Goal: Obtain resource: Download file/media

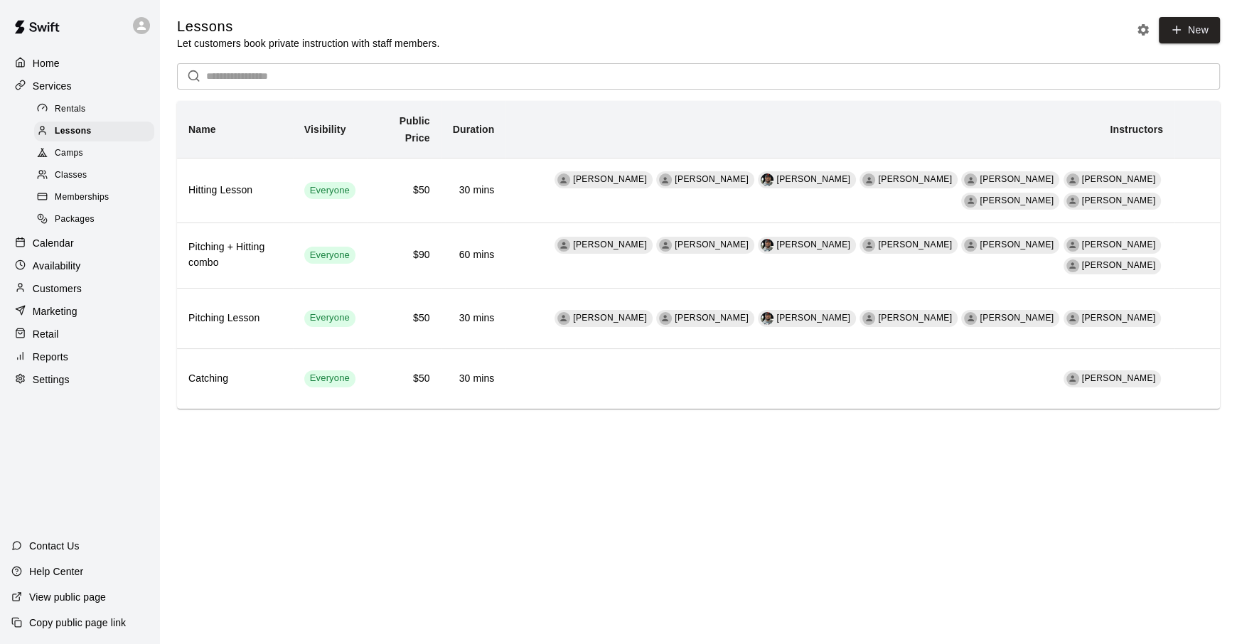
click at [82, 198] on span "Memberships" at bounding box center [82, 198] width 54 height 14
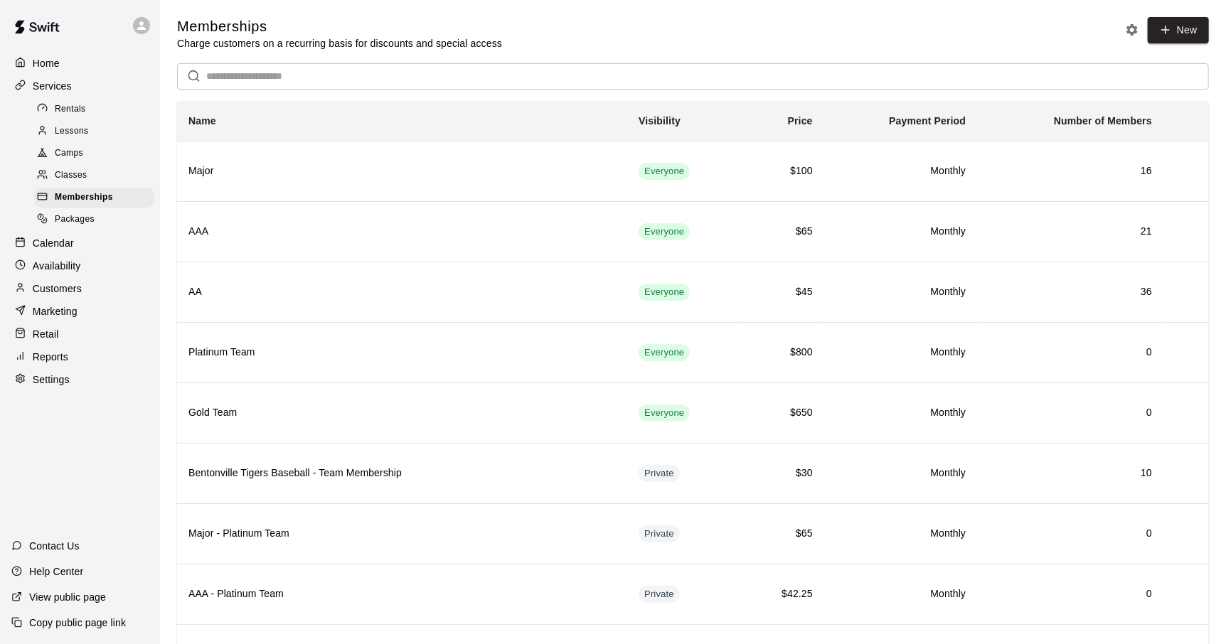
click at [61, 316] on p "Marketing" at bounding box center [55, 311] width 45 height 14
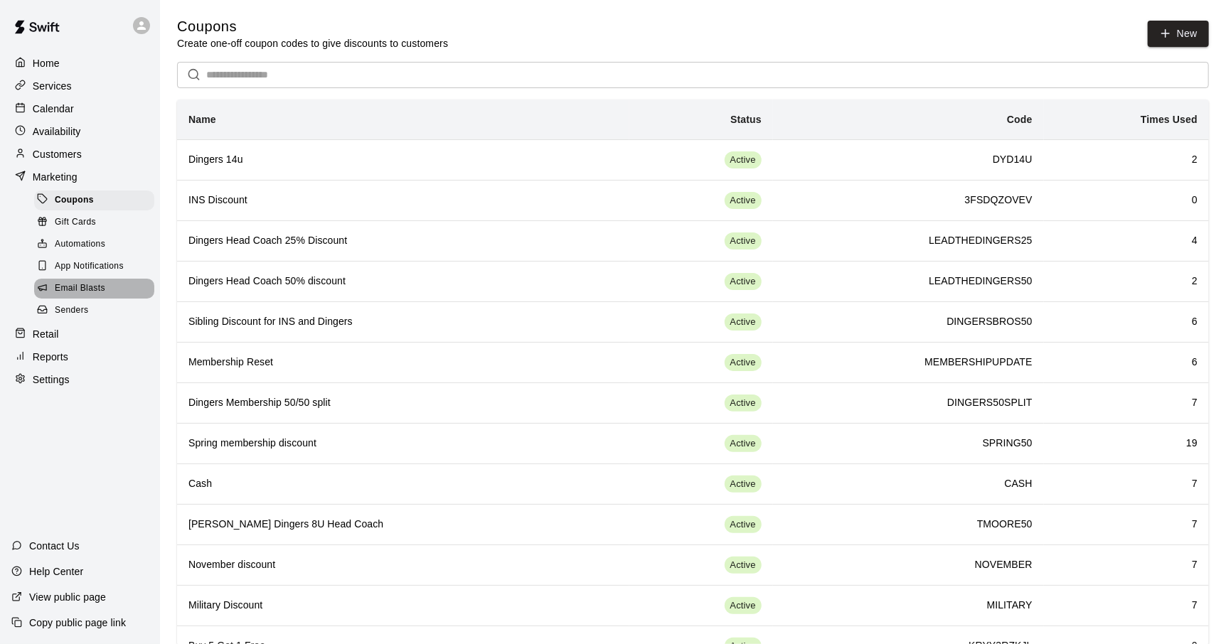
click at [85, 291] on span "Email Blasts" at bounding box center [80, 289] width 50 height 14
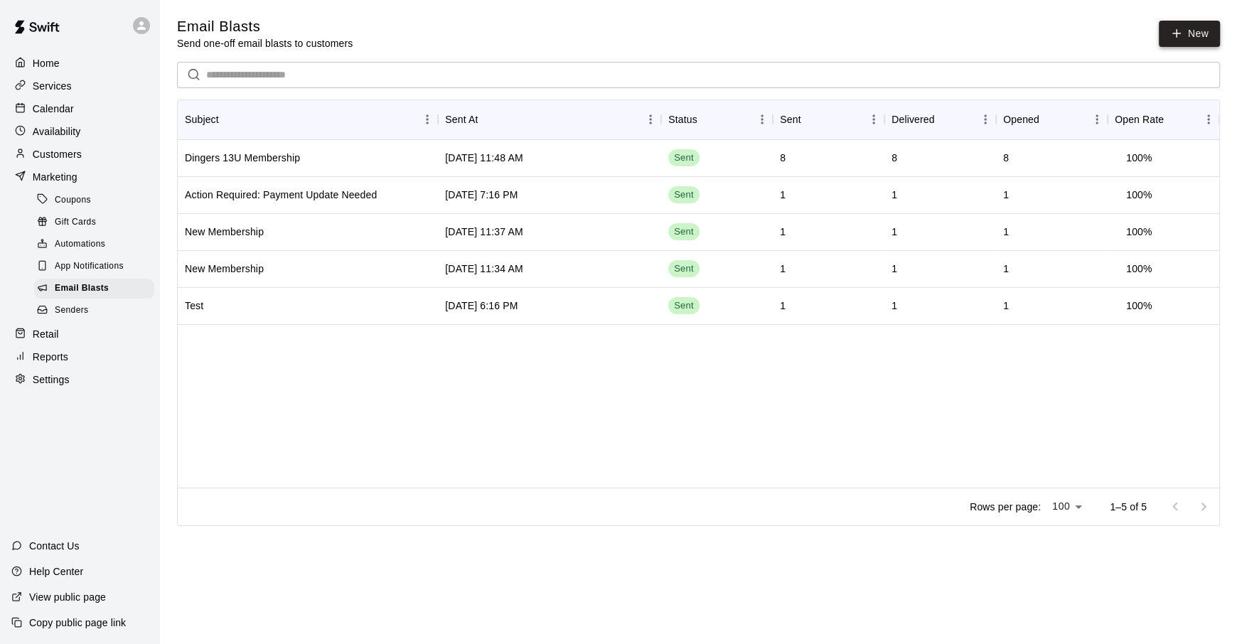
click at [1167, 33] on link "New" at bounding box center [1189, 34] width 61 height 26
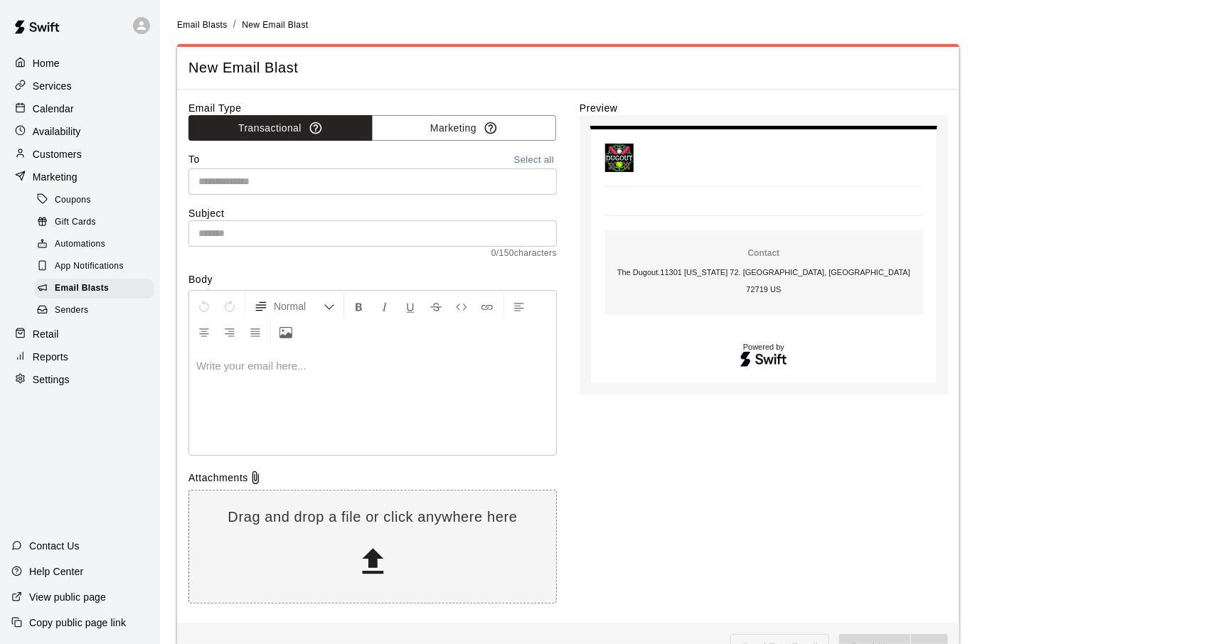
click at [337, 178] on input "text" at bounding box center [372, 182] width 358 height 18
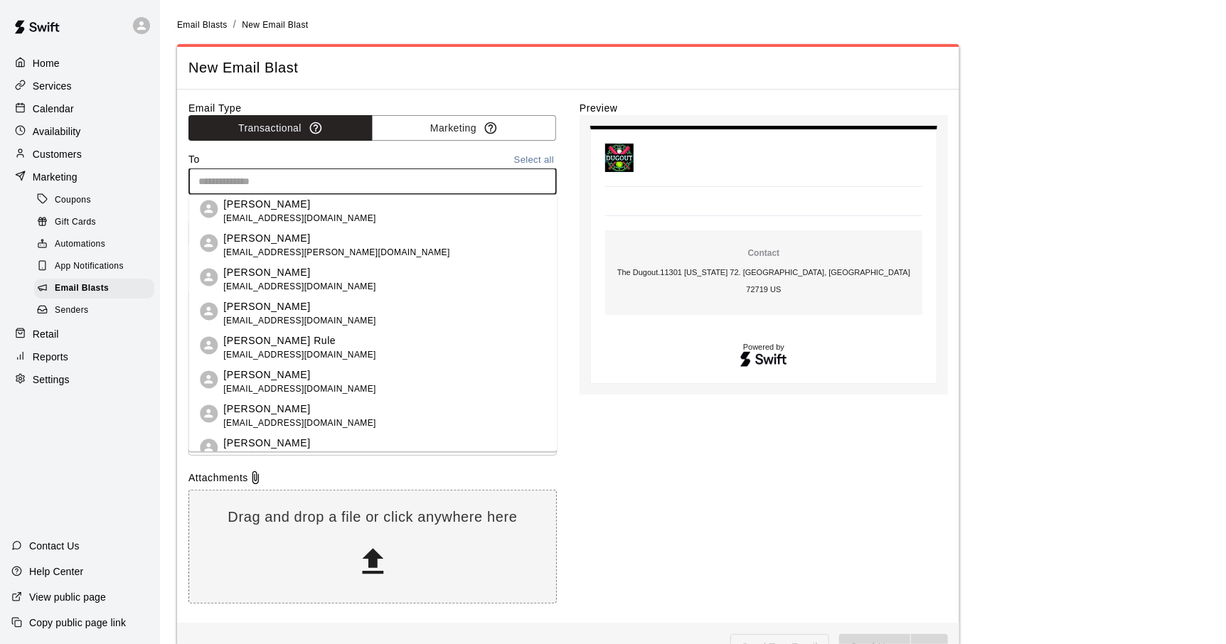
click at [337, 178] on input "text" at bounding box center [372, 182] width 358 height 18
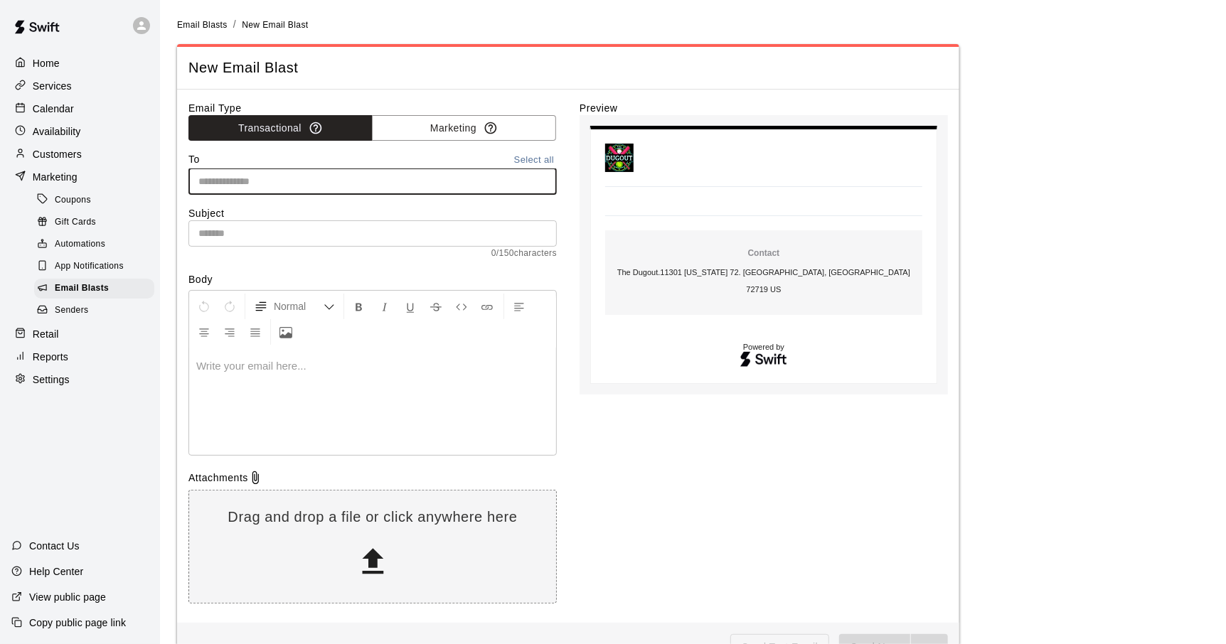
click at [313, 380] on div at bounding box center [372, 401] width 367 height 107
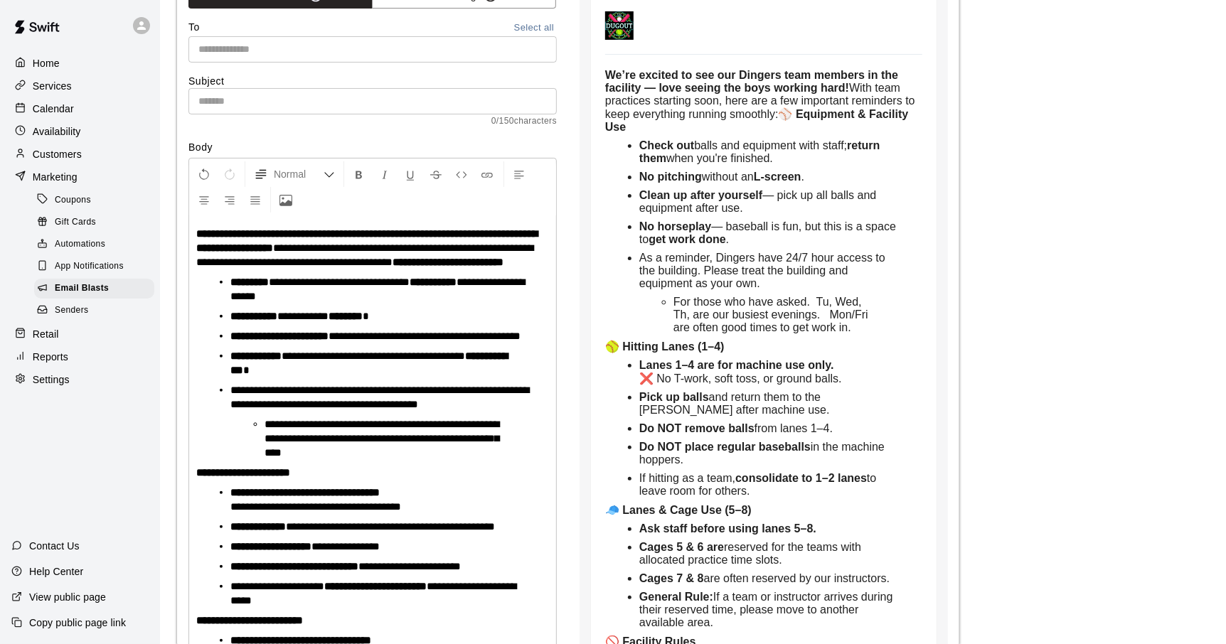
scroll to position [271, 0]
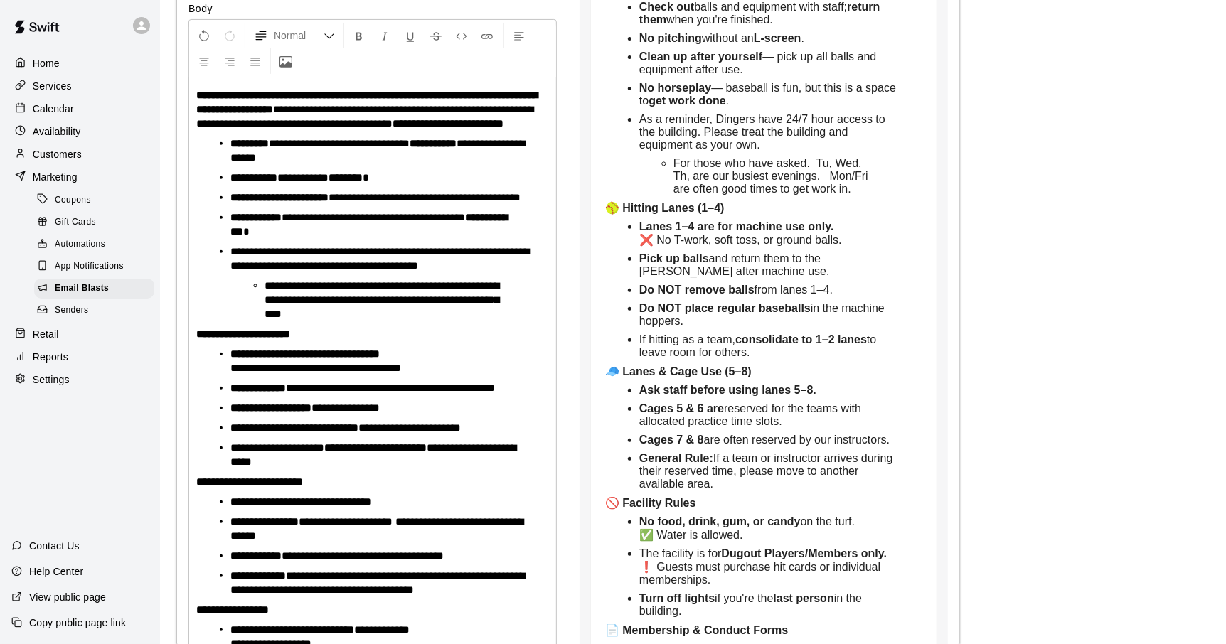
click at [392, 129] on strong "**********" at bounding box center [447, 123] width 111 height 11
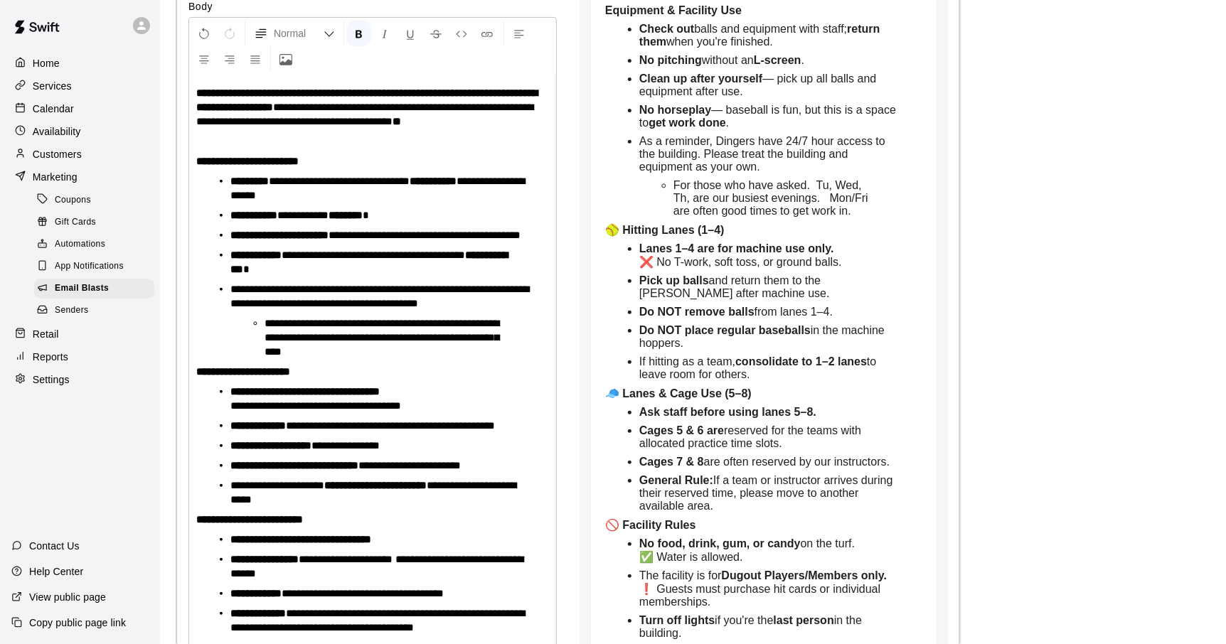
scroll to position [243, 0]
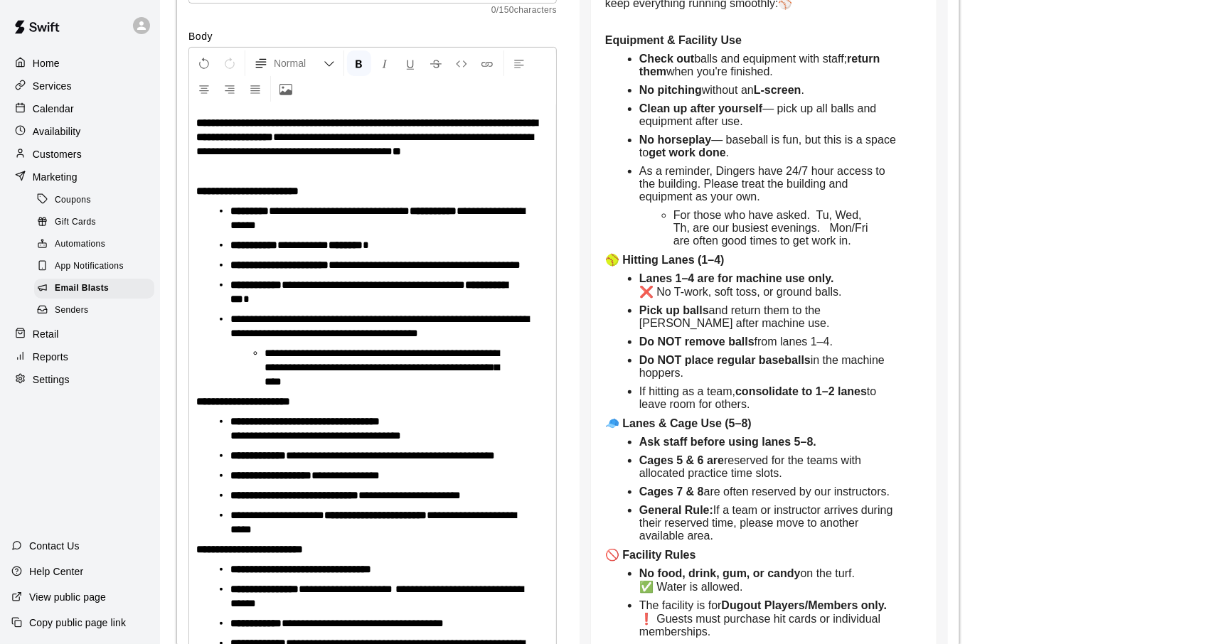
click at [401, 150] on strong "*" at bounding box center [396, 151] width 9 height 11
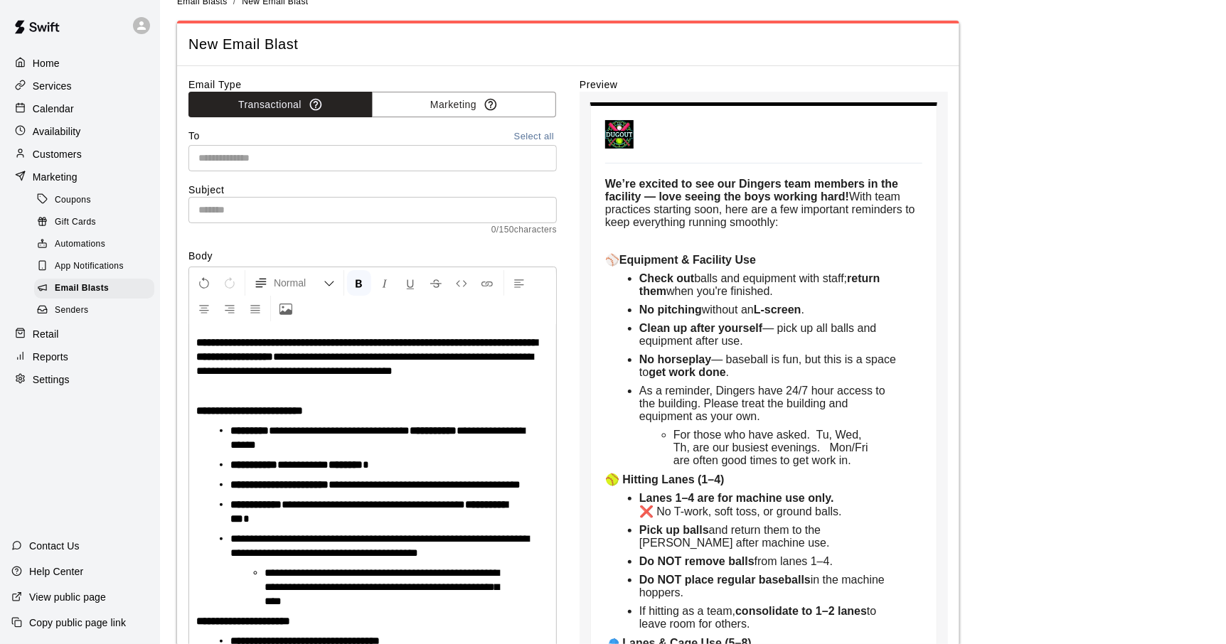
scroll to position [0, 0]
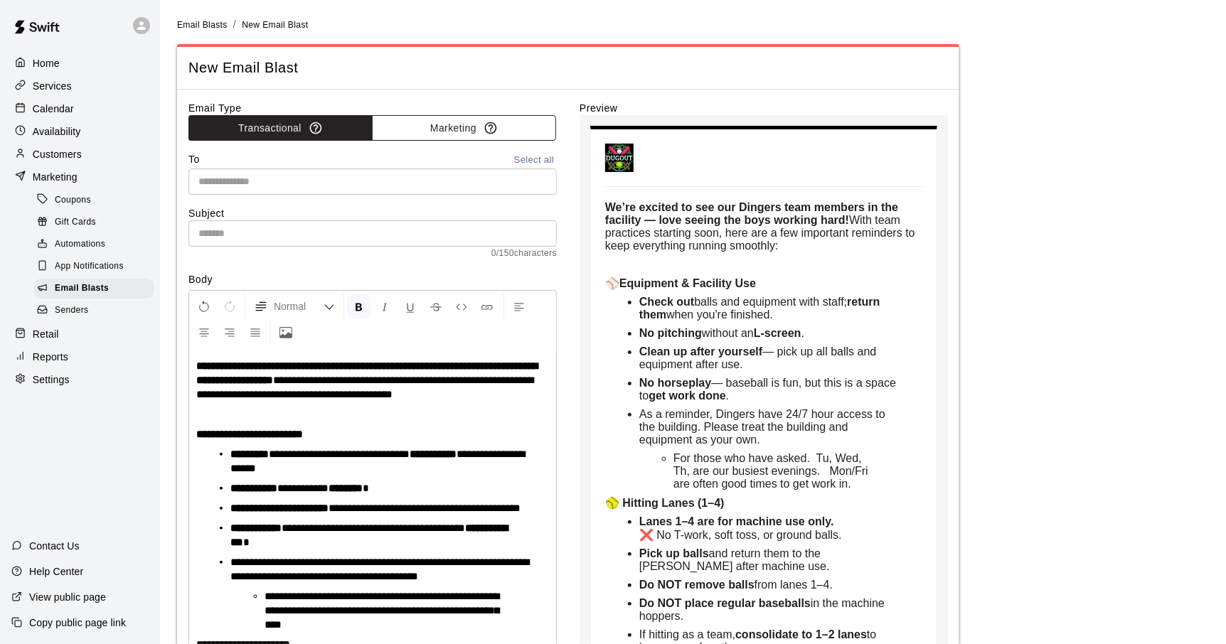
click at [443, 124] on button "Marketing" at bounding box center [464, 128] width 184 height 26
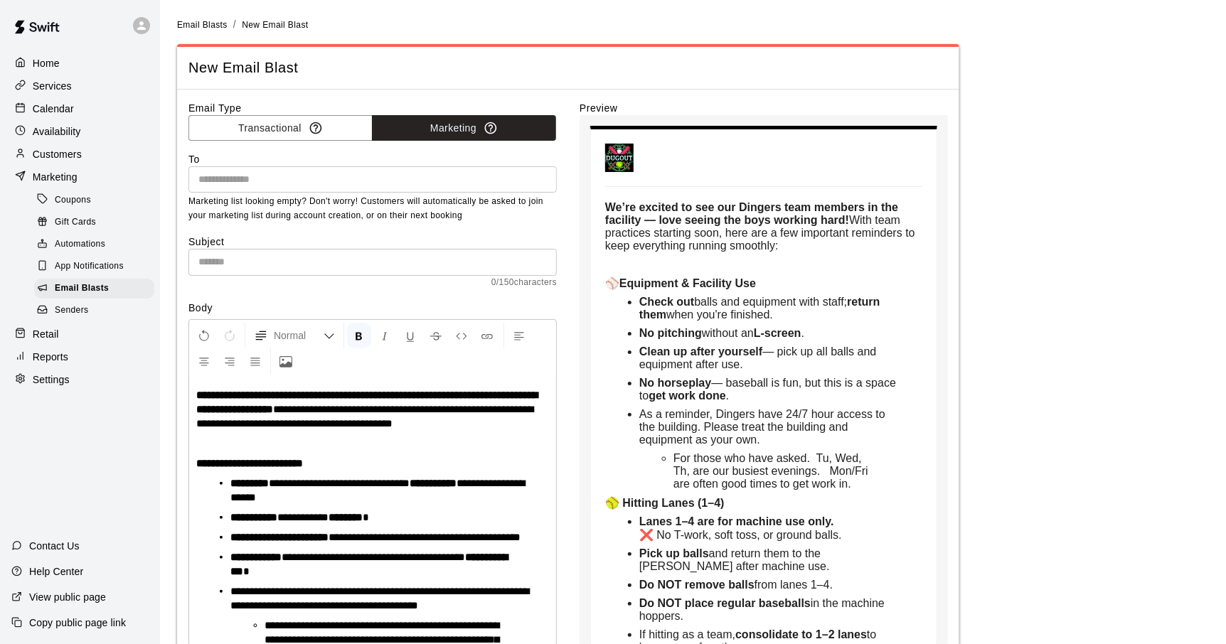
click at [310, 186] on input "text" at bounding box center [372, 180] width 358 height 18
click at [254, 122] on button "Transactional" at bounding box center [280, 128] width 184 height 26
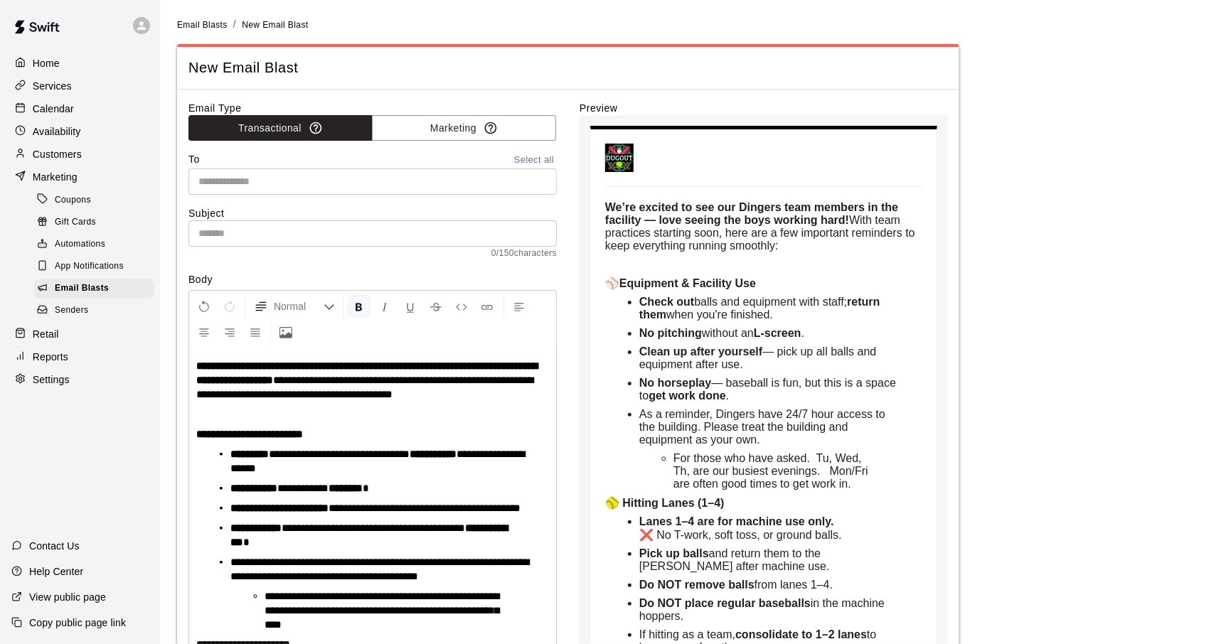
click at [273, 235] on input "text" at bounding box center [372, 233] width 368 height 26
click at [270, 180] on input "text" at bounding box center [372, 182] width 358 height 18
click at [274, 178] on input "text" at bounding box center [372, 182] width 358 height 18
click at [333, 86] on div "New Email Blast" at bounding box center [568, 68] width 782 height 42
click at [60, 82] on p "Services" at bounding box center [52, 86] width 39 height 14
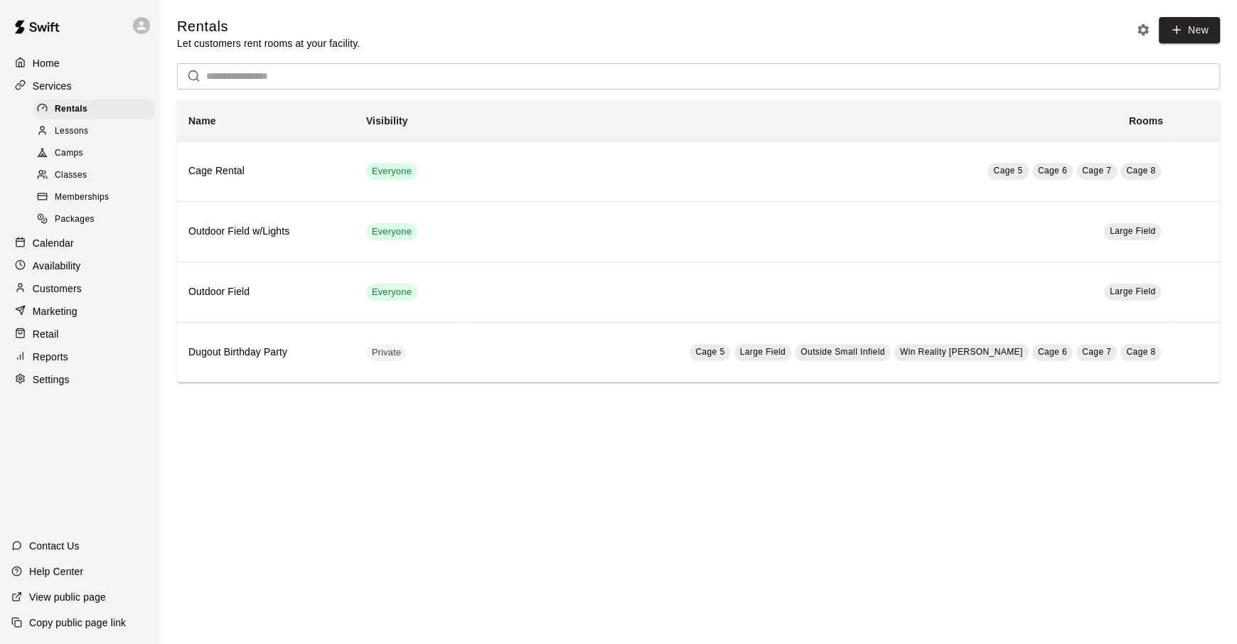
click at [79, 197] on span "Memberships" at bounding box center [82, 198] width 54 height 14
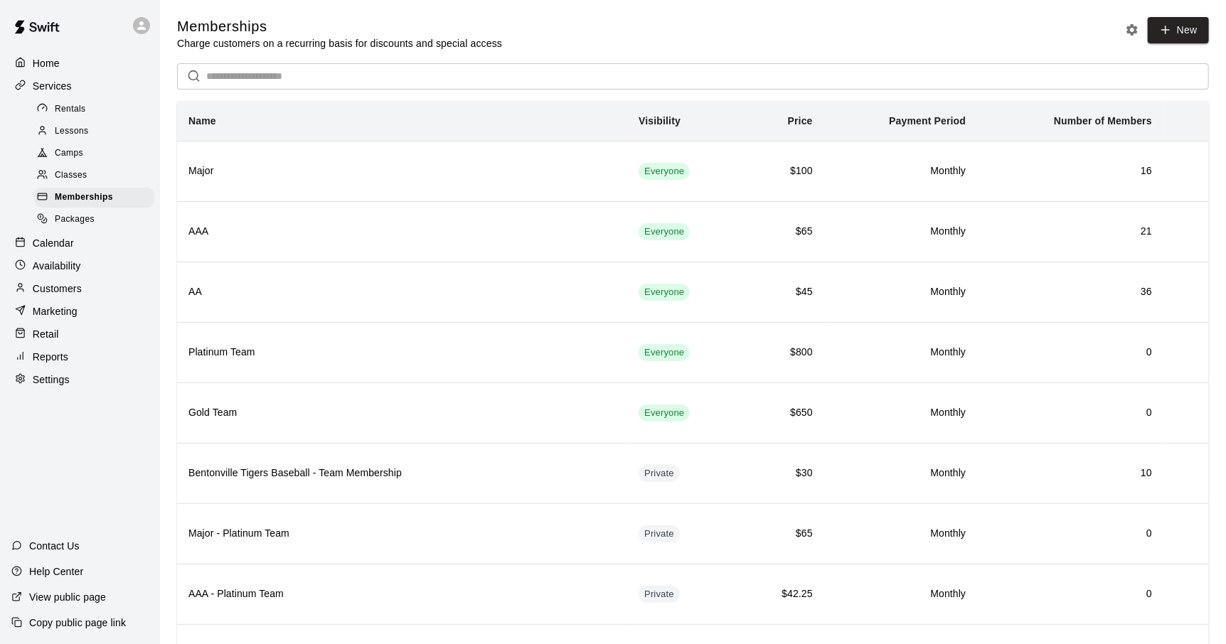
click at [249, 85] on input "text" at bounding box center [707, 76] width 1002 height 26
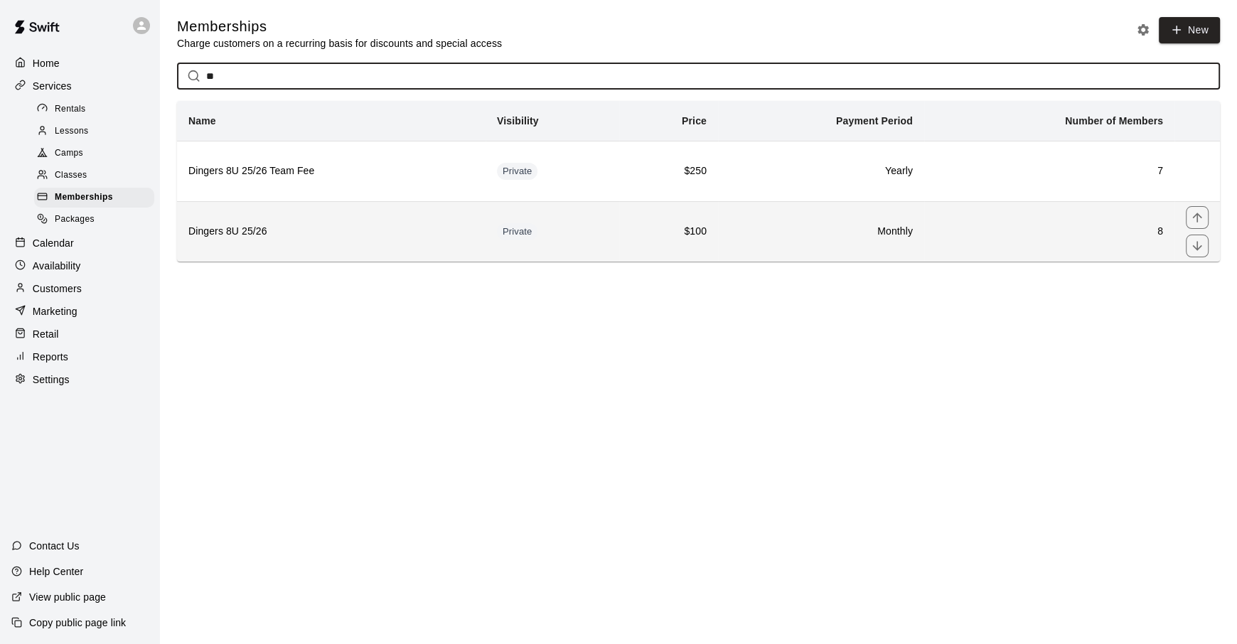
type input "**"
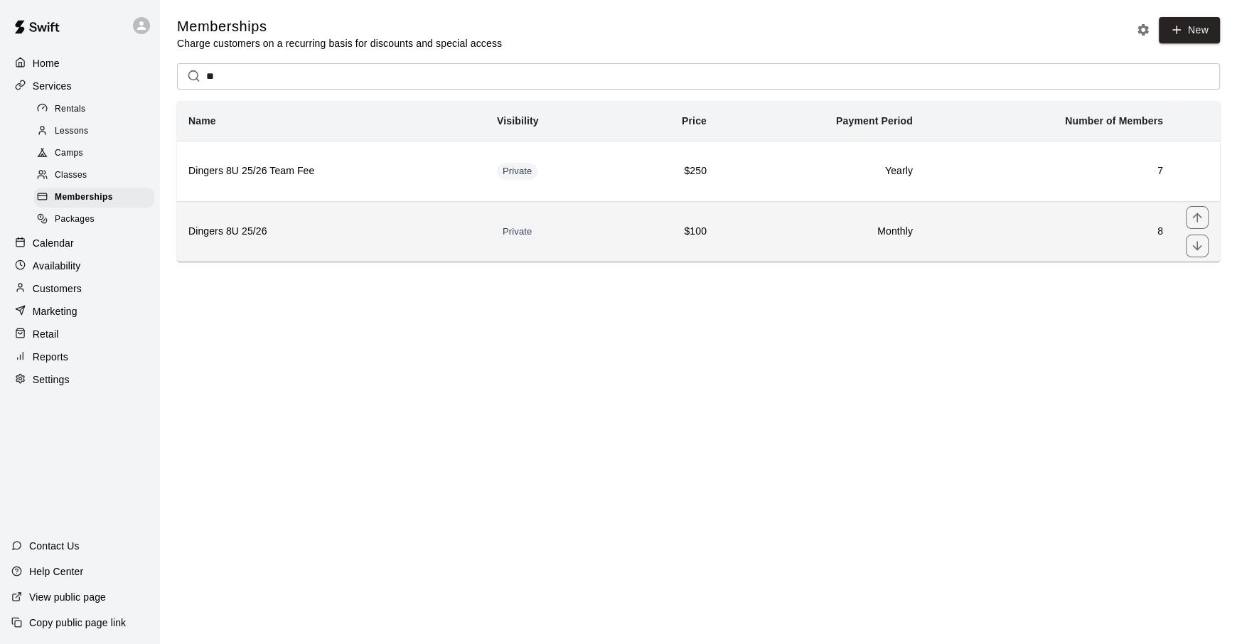
click at [348, 229] on h6 "Dingers 8U 25/26" at bounding box center [331, 232] width 286 height 16
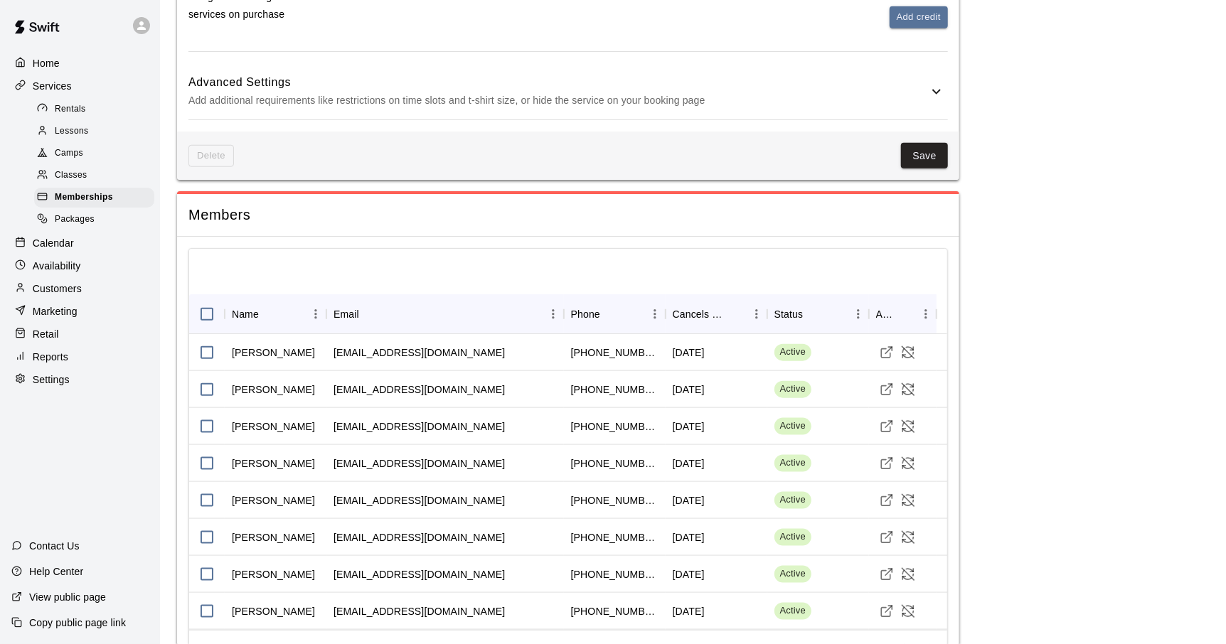
scroll to position [881, 0]
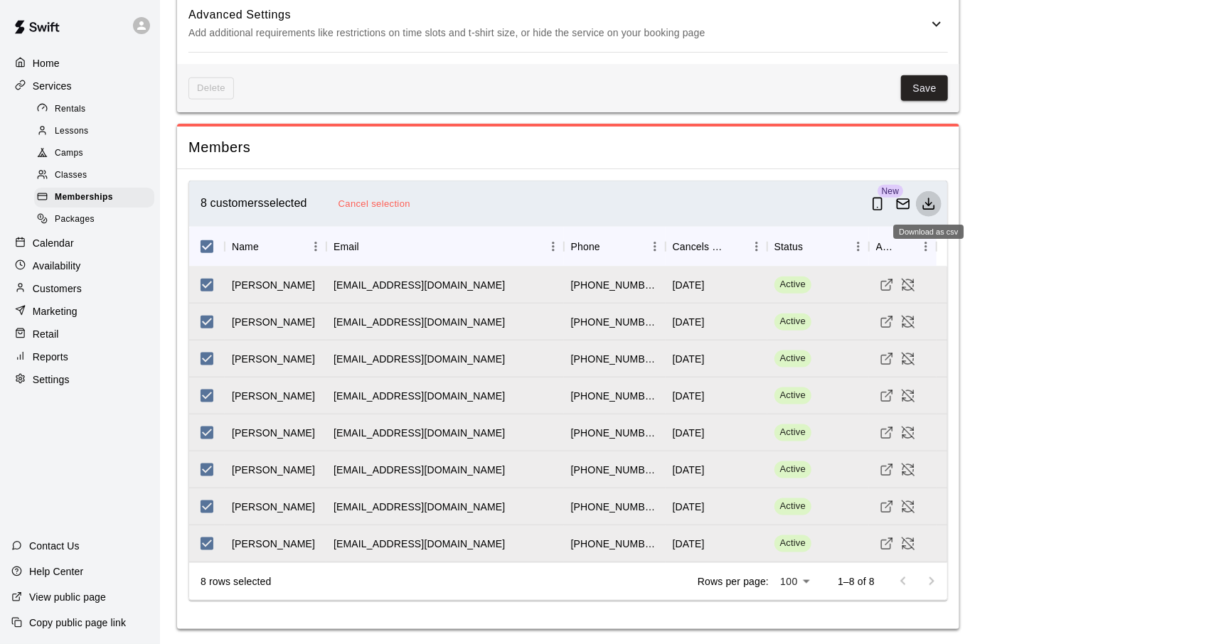
click at [934, 206] on icon "Download as csv" at bounding box center [928, 208] width 11 height 4
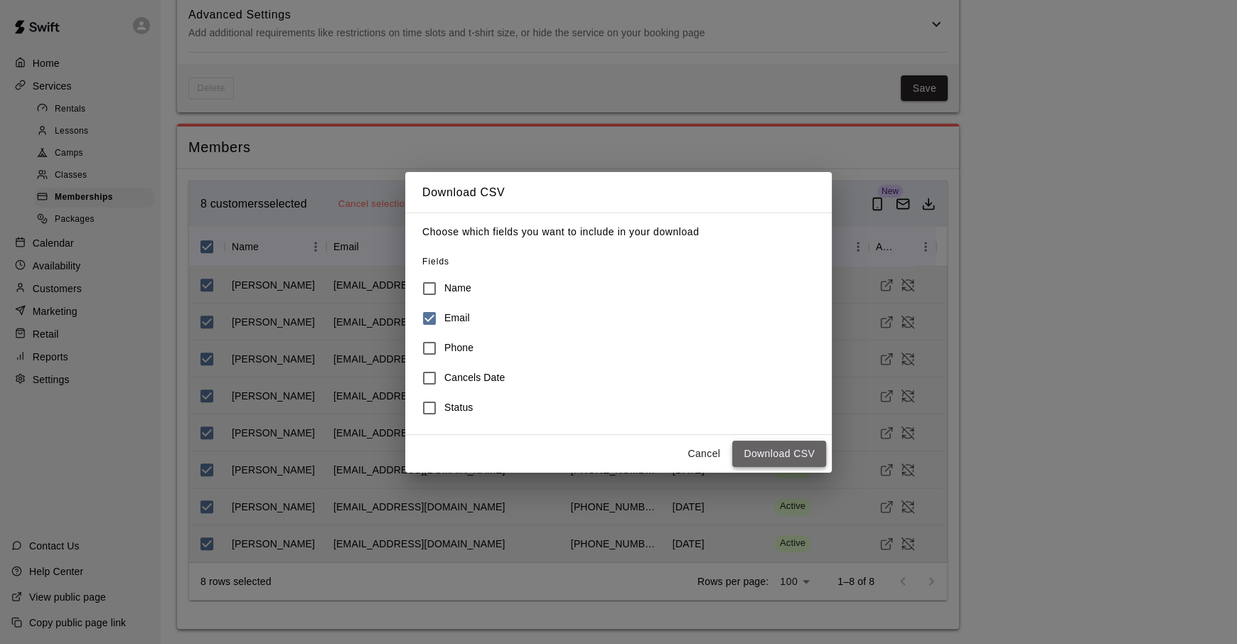
click at [791, 451] on button "Download CSV" at bounding box center [779, 454] width 94 height 26
click at [699, 451] on button "Cancel" at bounding box center [703, 454] width 45 height 26
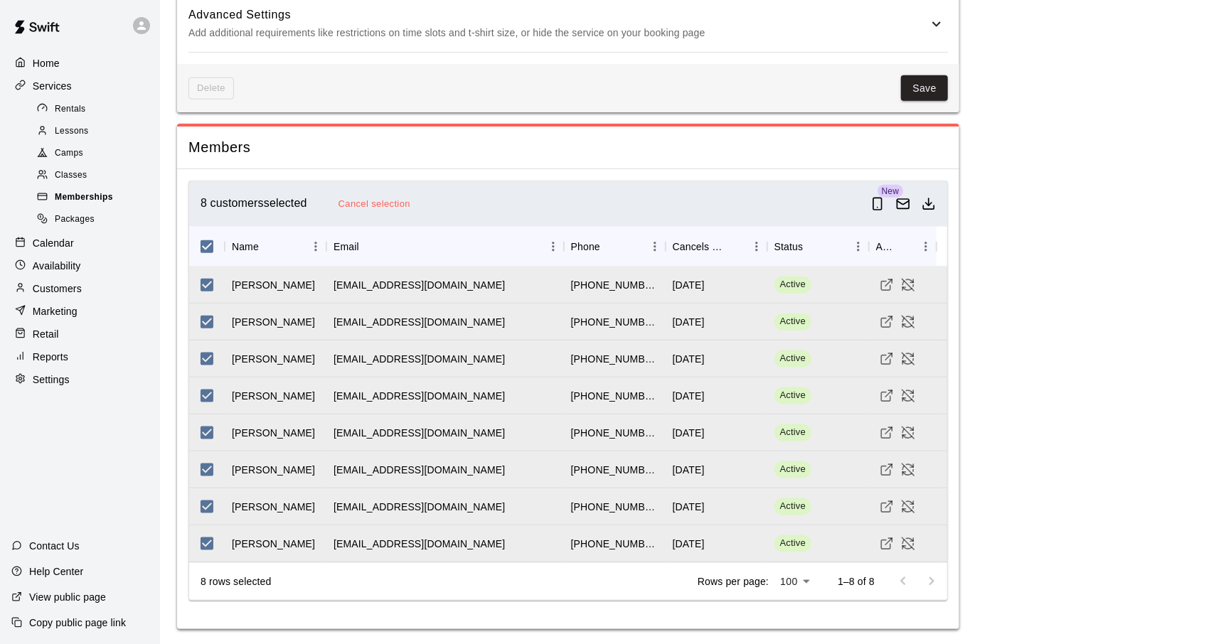
click at [97, 193] on div "Memberships" at bounding box center [94, 198] width 120 height 20
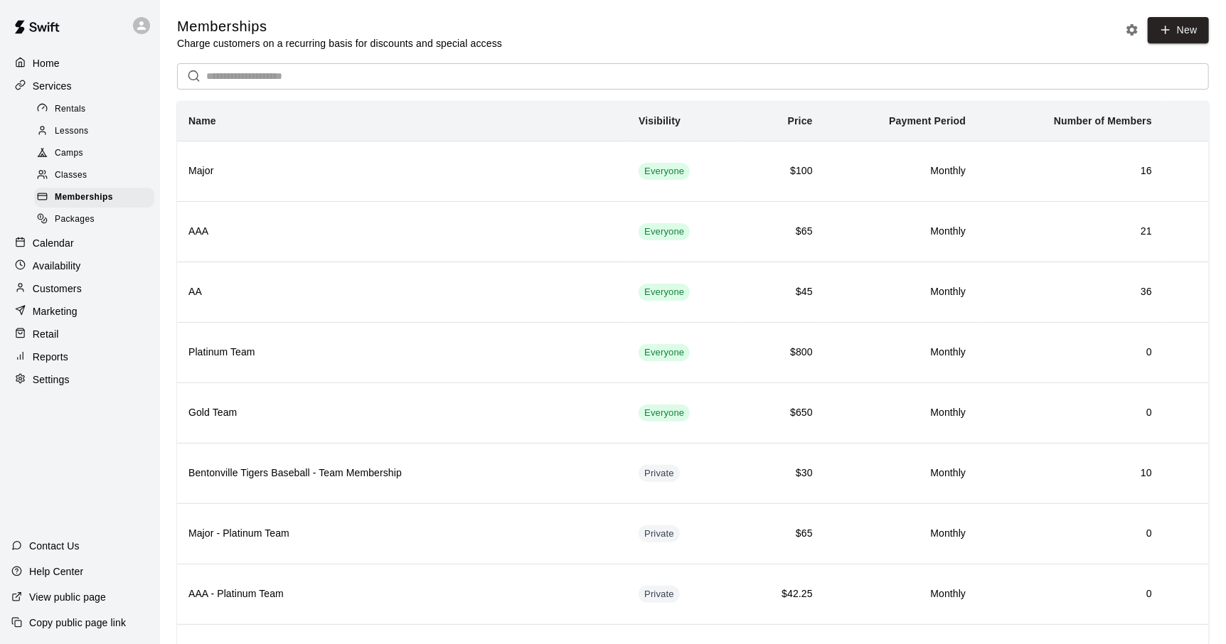
click at [267, 79] on input "text" at bounding box center [707, 76] width 1002 height 26
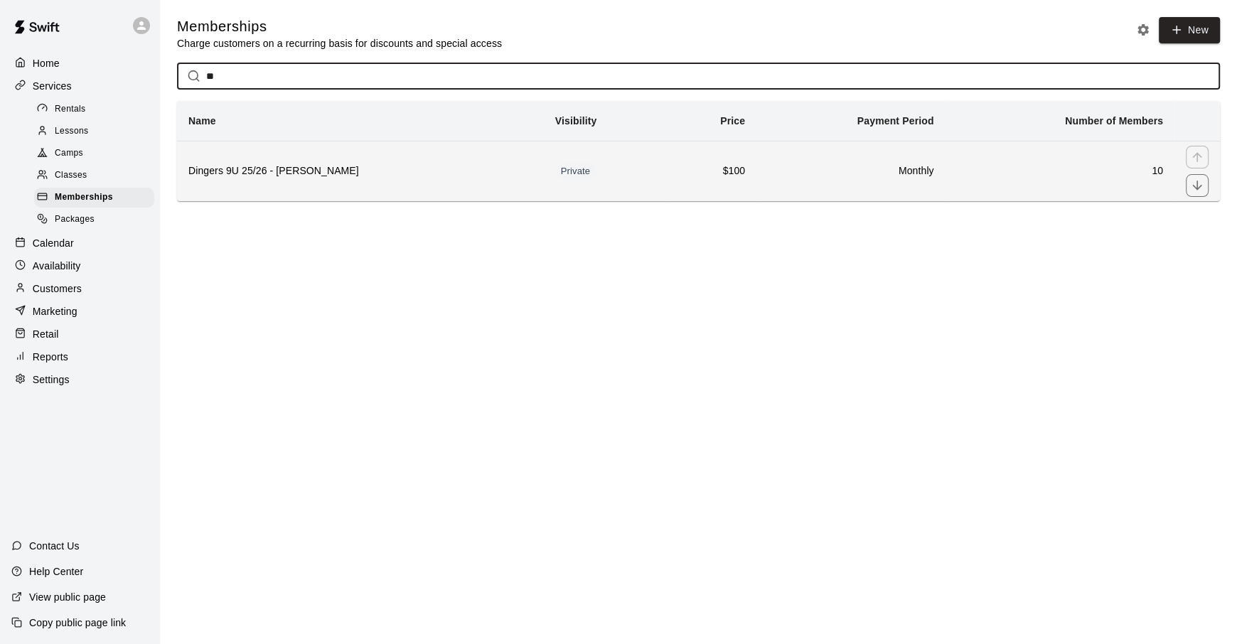
type input "**"
click at [380, 177] on h6 "Dingers 9U 25/26 - [PERSON_NAME]" at bounding box center [360, 171] width 344 height 16
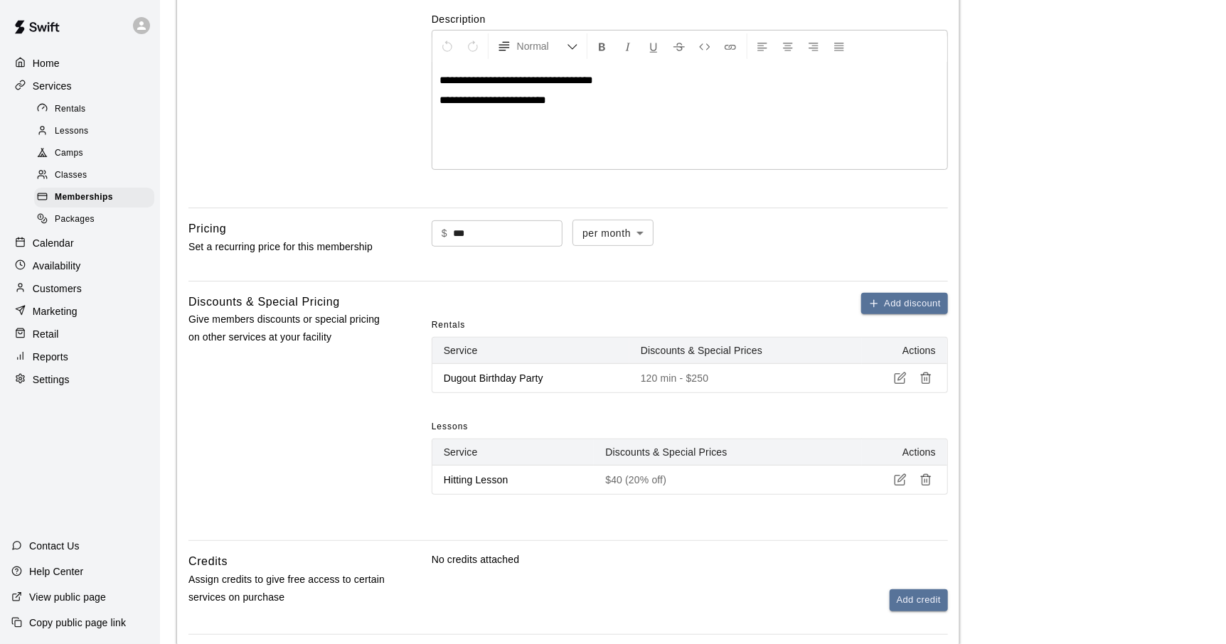
scroll to position [999, 0]
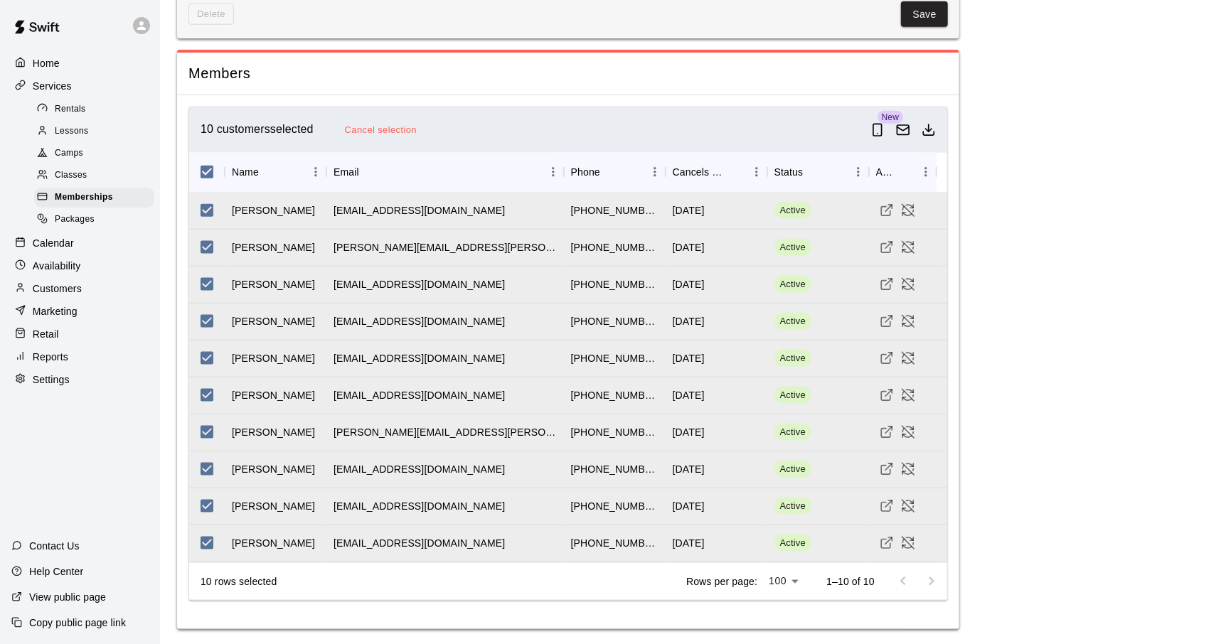
click at [942, 119] on div "10 customers selected Cancel selection New" at bounding box center [568, 129] width 758 height 45
click at [935, 124] on icon "Download as csv" at bounding box center [928, 130] width 14 height 14
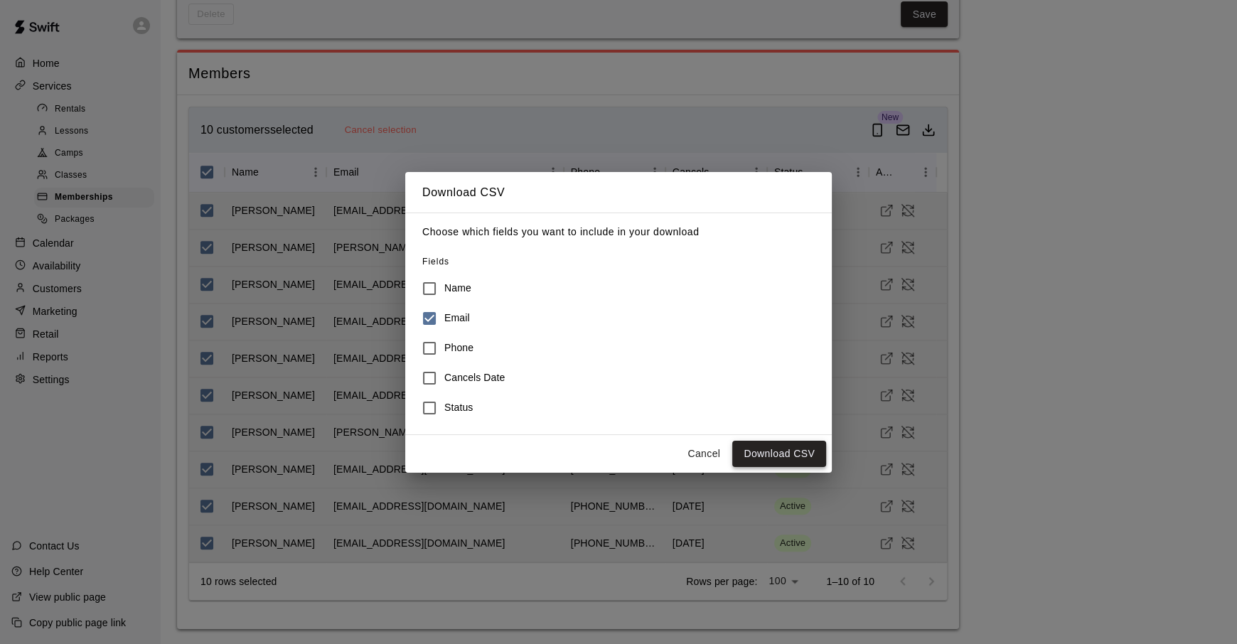
click at [773, 459] on button "Download CSV" at bounding box center [779, 454] width 94 height 26
click at [702, 448] on button "Cancel" at bounding box center [703, 454] width 45 height 26
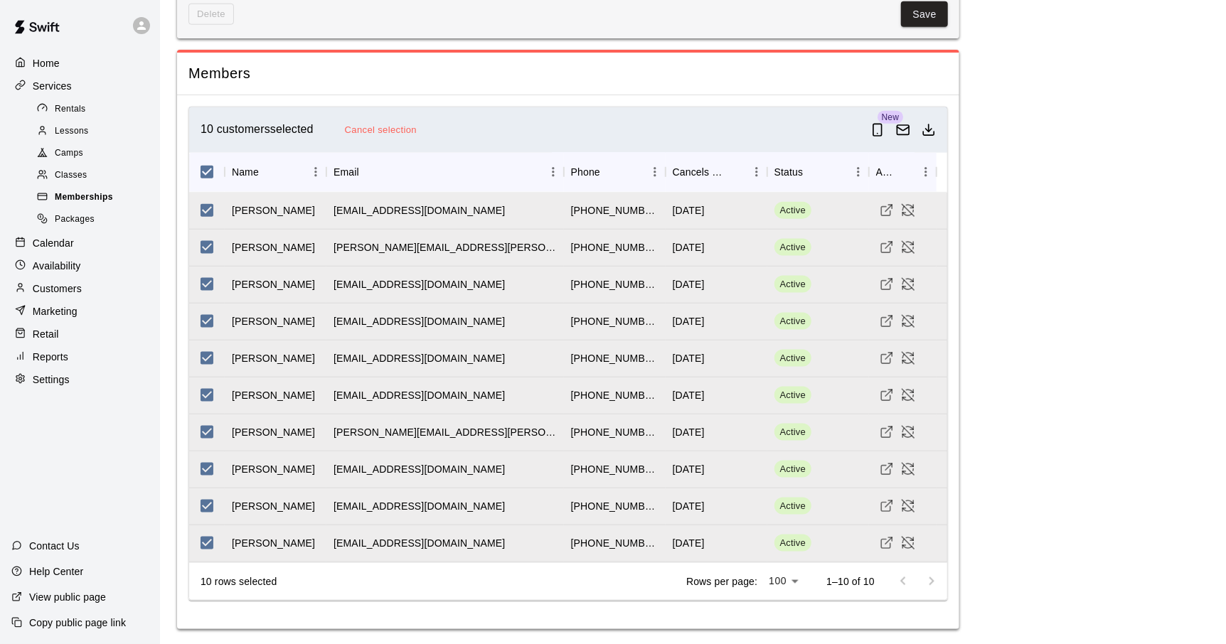
click at [76, 202] on span "Memberships" at bounding box center [84, 198] width 58 height 14
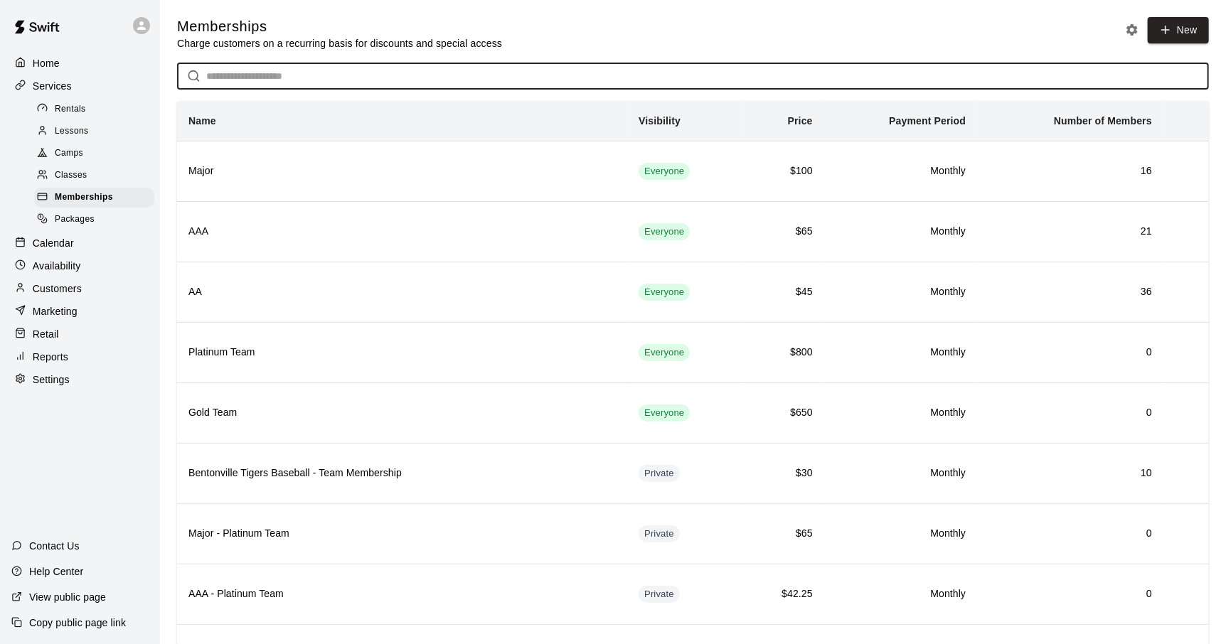
click at [301, 70] on input "text" at bounding box center [707, 76] width 1002 height 26
type input "*"
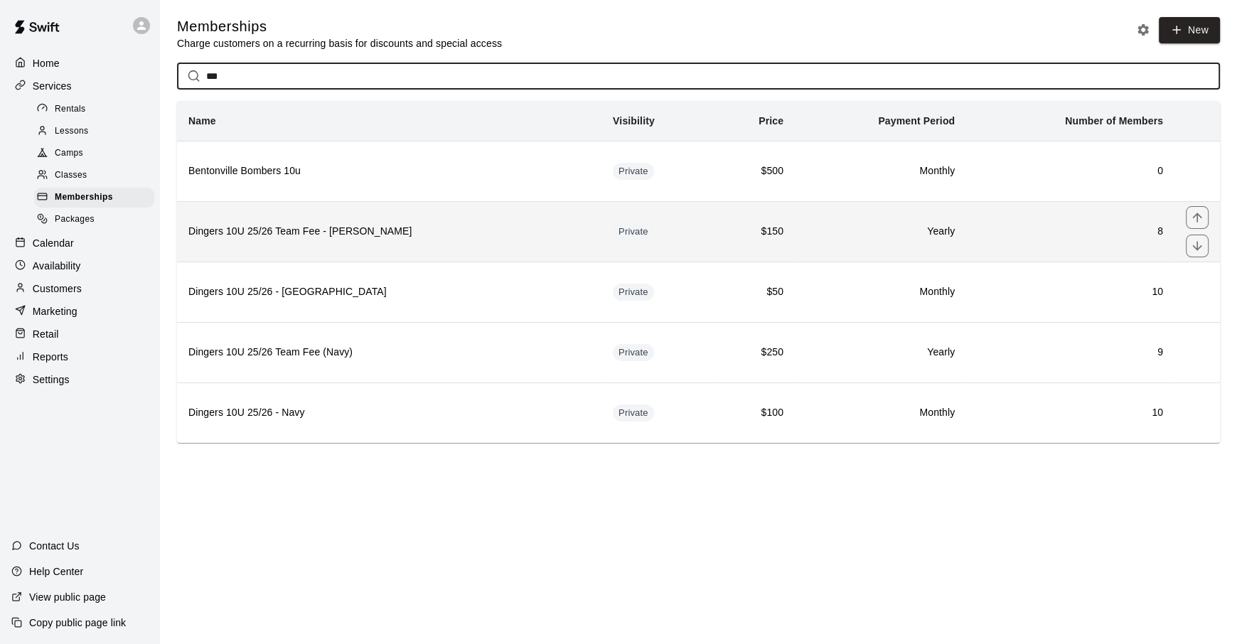
type input "***"
click at [381, 236] on h6 "Dingers 10U 25/26 Team Fee - [PERSON_NAME]" at bounding box center [389, 232] width 402 height 16
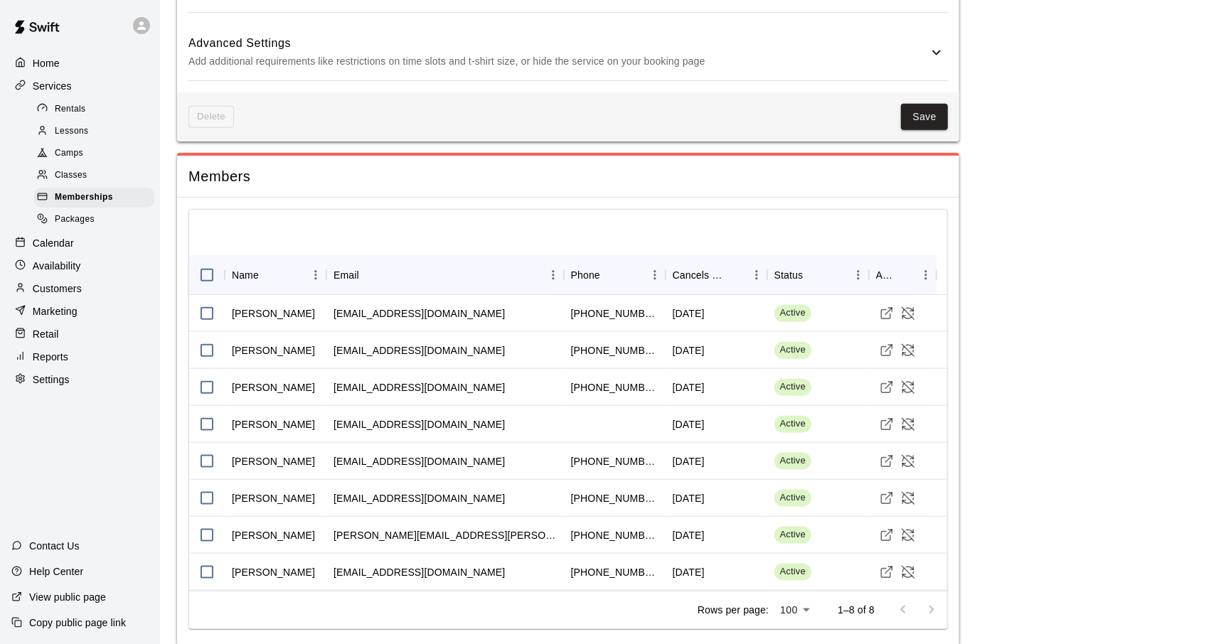
scroll to position [820, 0]
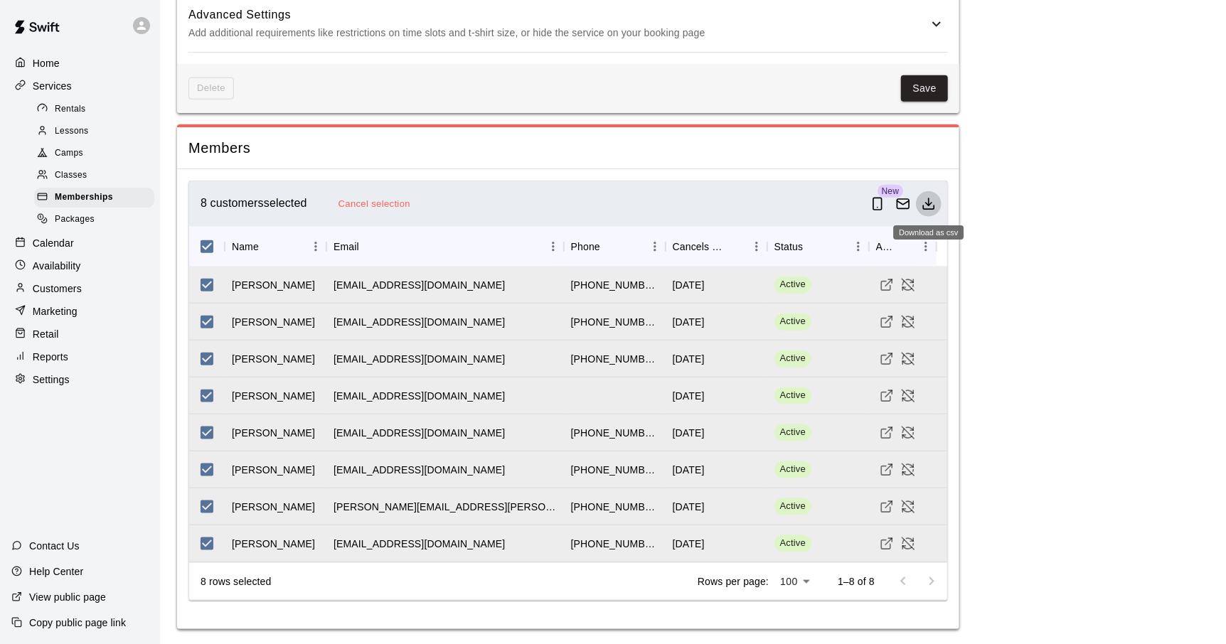
click at [927, 198] on icon "Download as csv" at bounding box center [928, 204] width 14 height 14
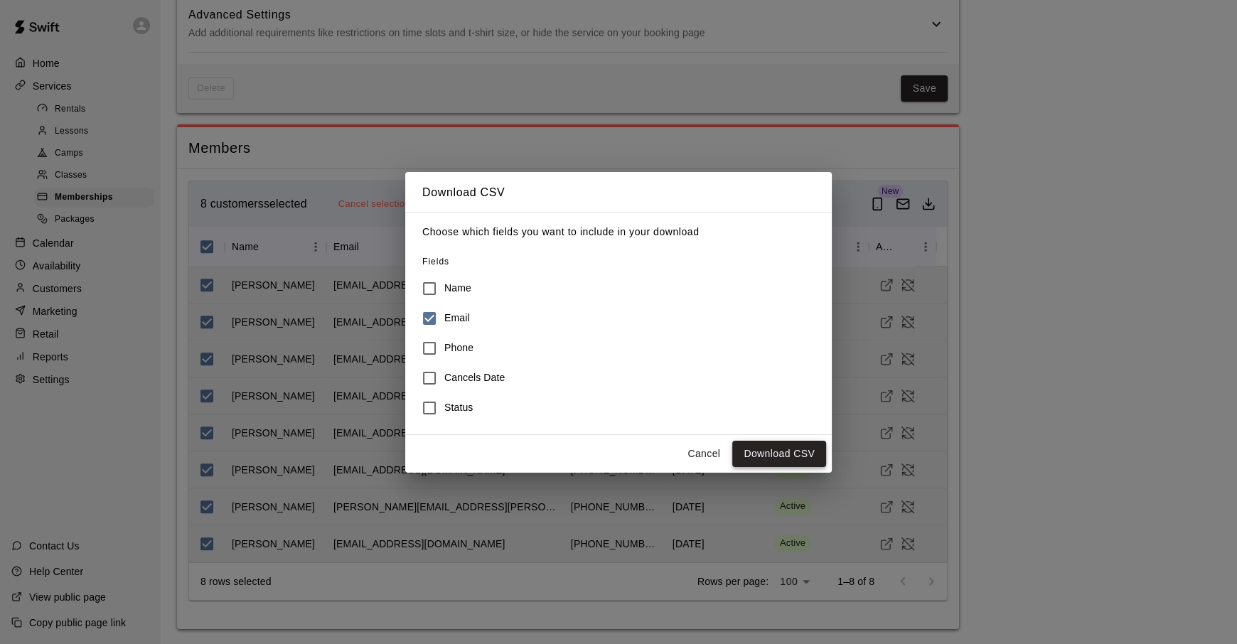
click at [771, 451] on button "Download CSV" at bounding box center [779, 454] width 94 height 26
click at [709, 448] on button "Cancel" at bounding box center [703, 454] width 45 height 26
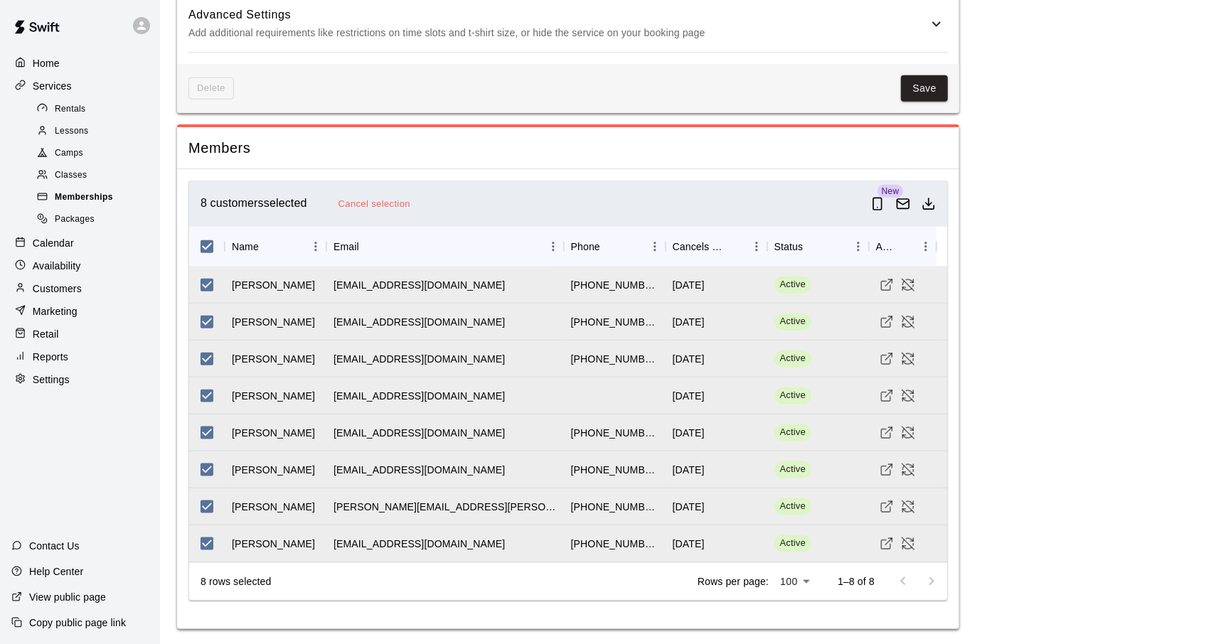
click at [100, 200] on span "Memberships" at bounding box center [84, 198] width 58 height 14
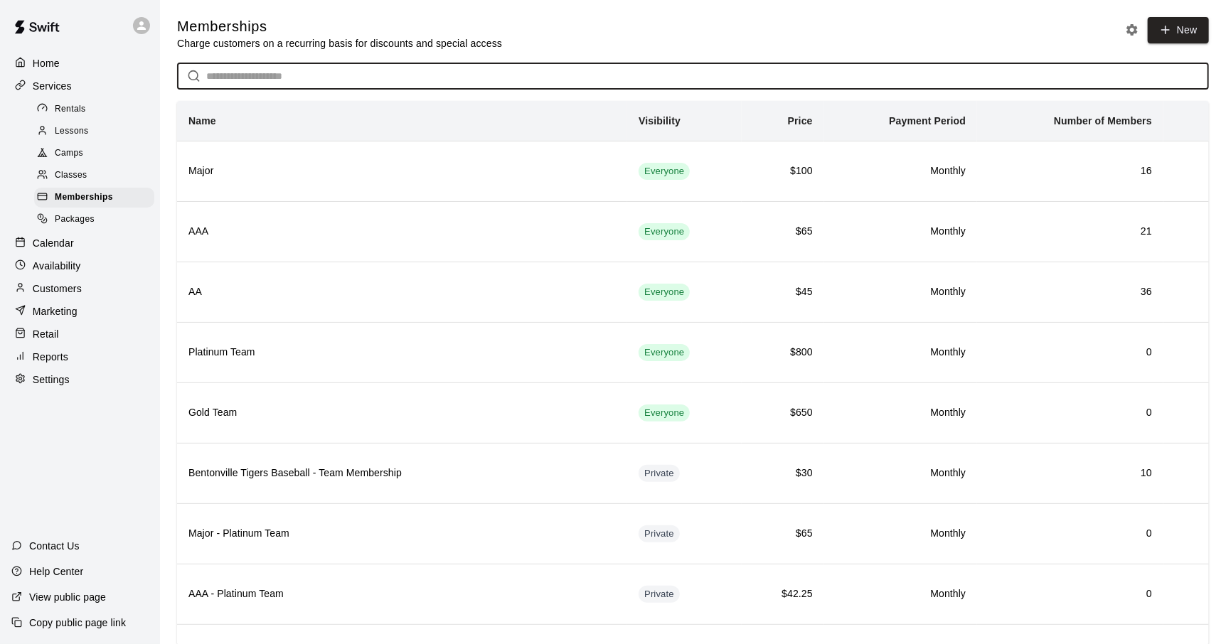
click at [237, 85] on input "text" at bounding box center [707, 76] width 1002 height 26
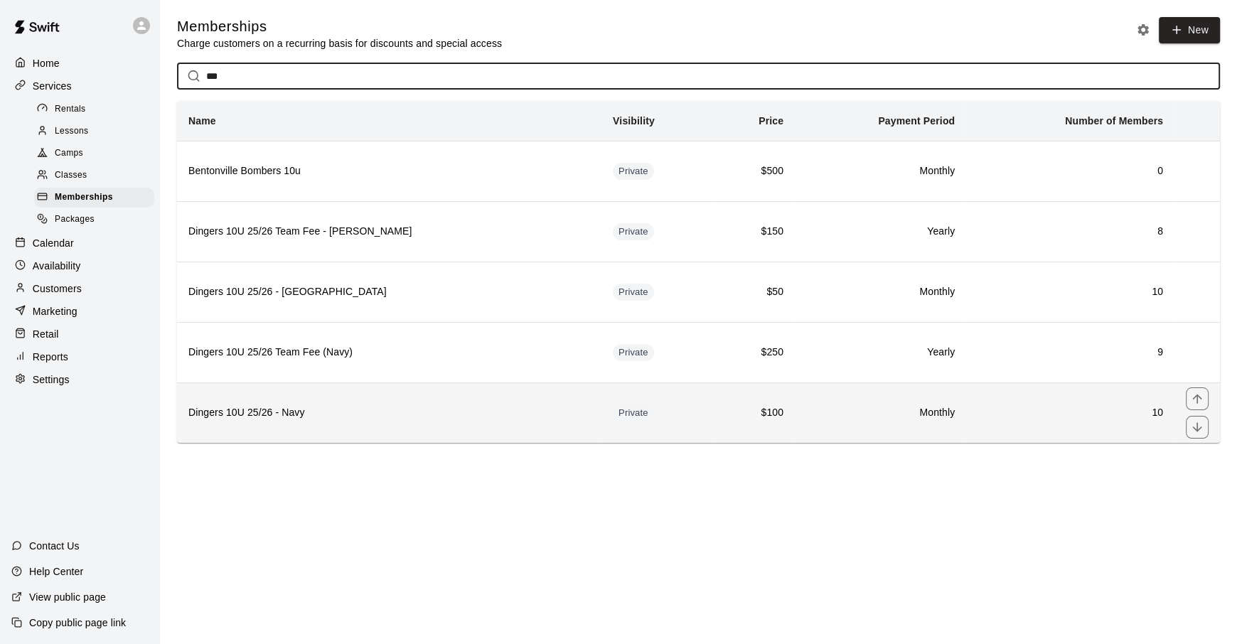
type input "***"
click at [377, 421] on th "Dingers 10U 25/26 - Navy" at bounding box center [389, 412] width 424 height 60
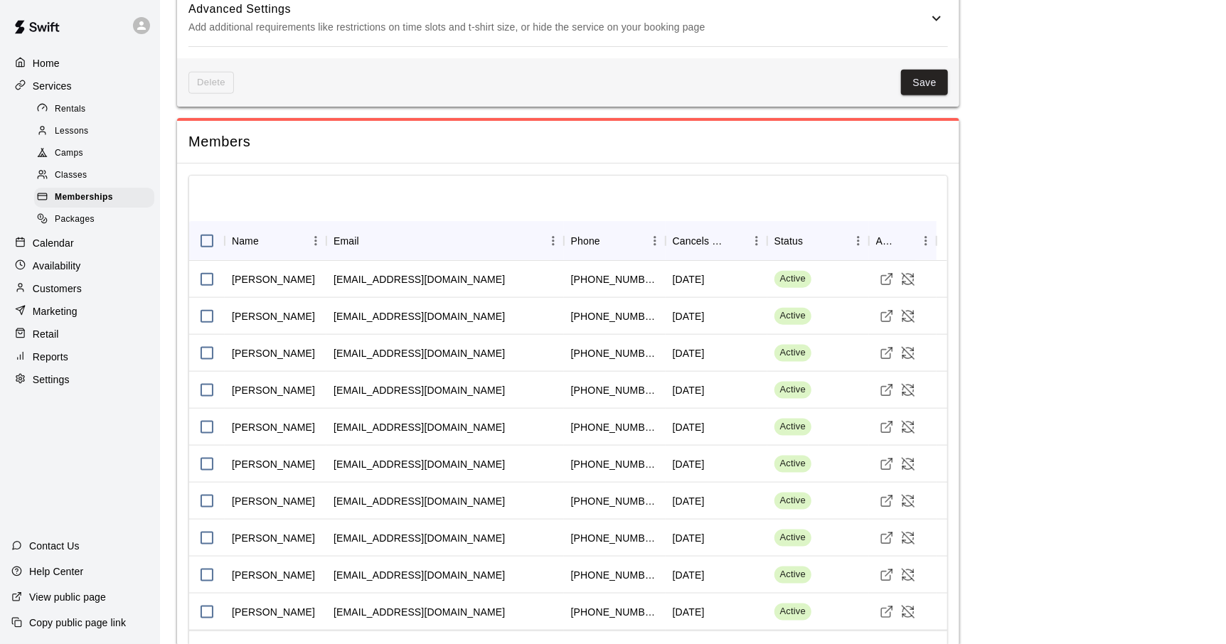
scroll to position [889, 0]
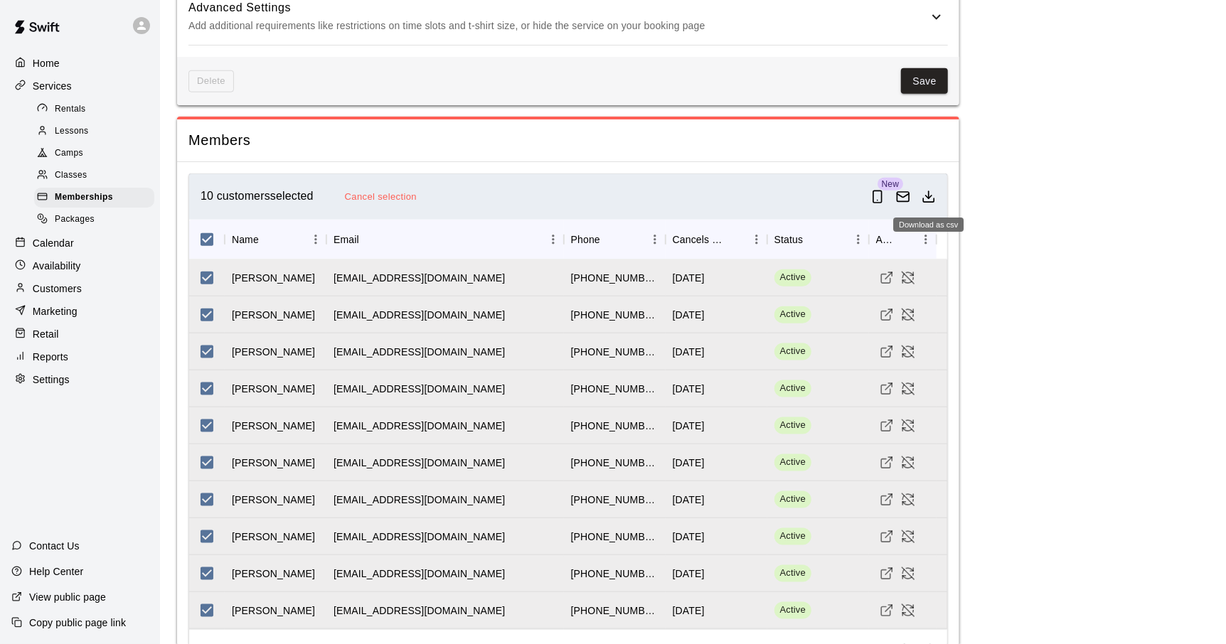
click at [926, 199] on icon "Download as csv" at bounding box center [928, 197] width 14 height 14
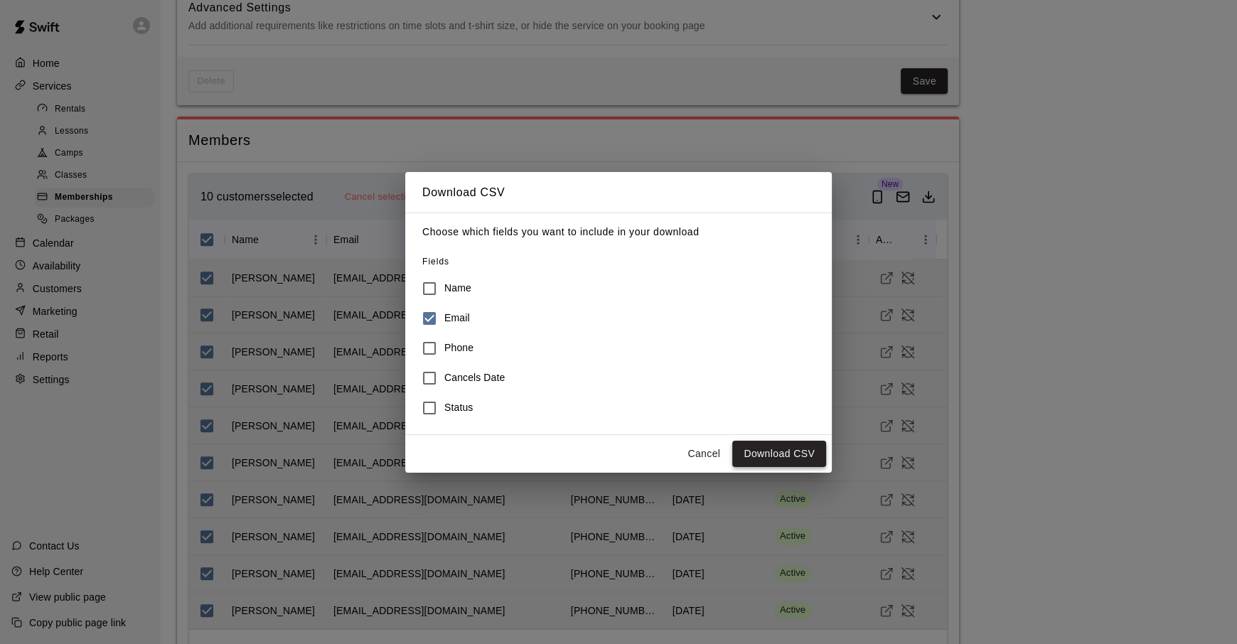
click at [771, 459] on button "Download CSV" at bounding box center [779, 454] width 94 height 26
click at [702, 459] on button "Cancel" at bounding box center [703, 454] width 45 height 26
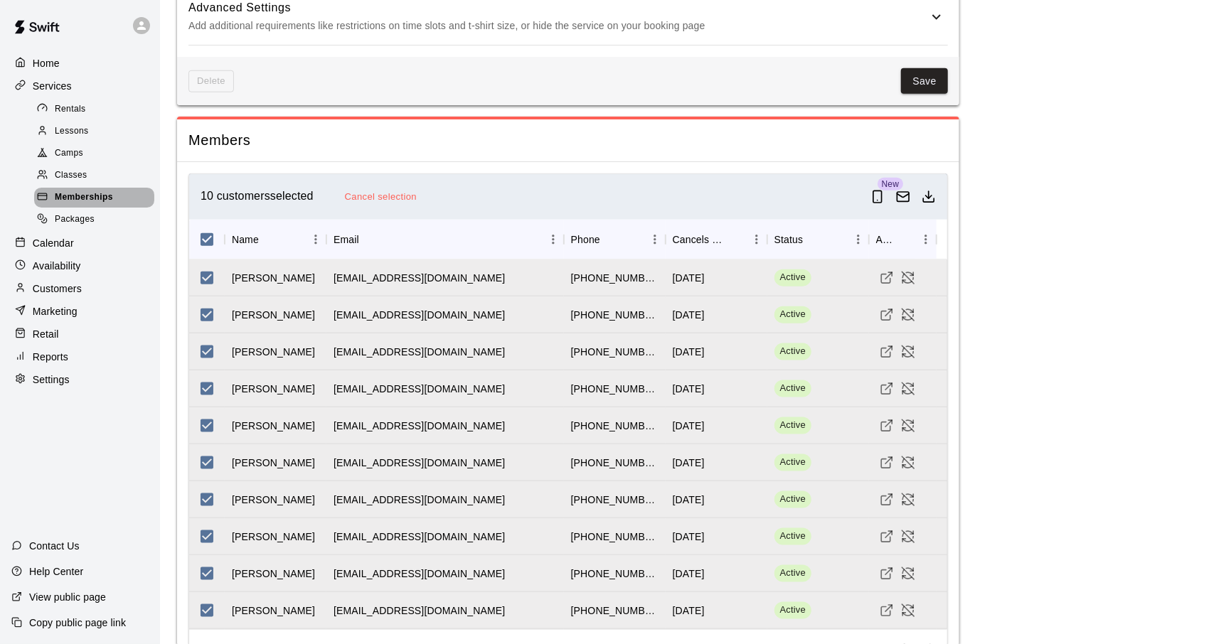
click at [80, 196] on span "Memberships" at bounding box center [84, 198] width 58 height 14
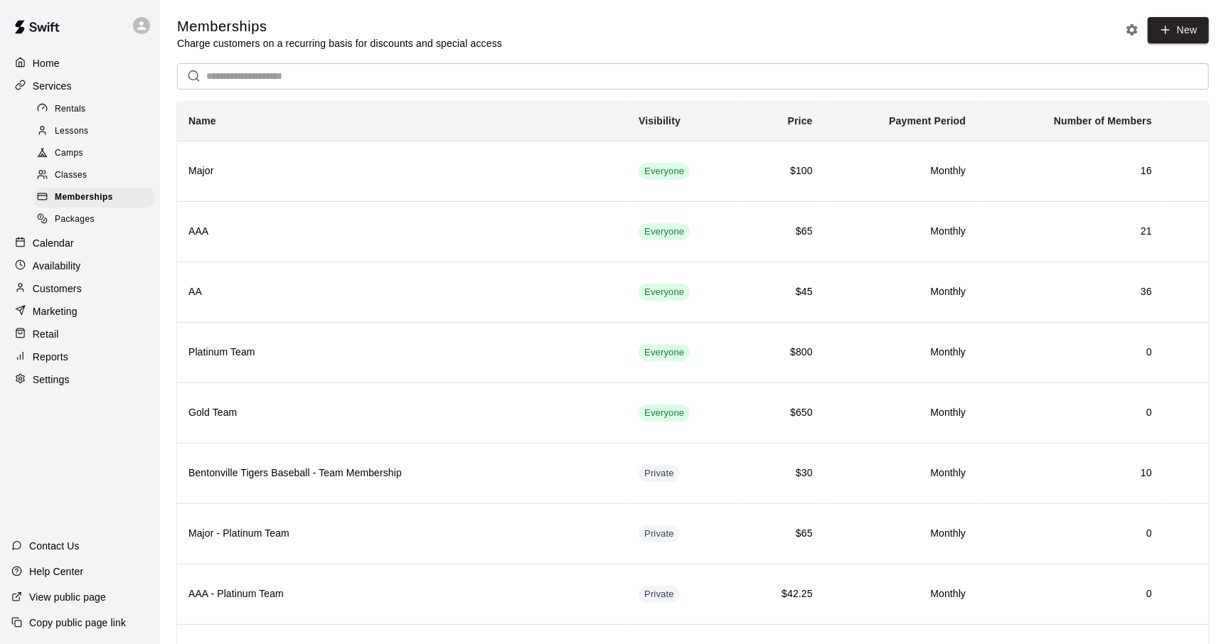
click at [262, 84] on input "text" at bounding box center [707, 76] width 1002 height 26
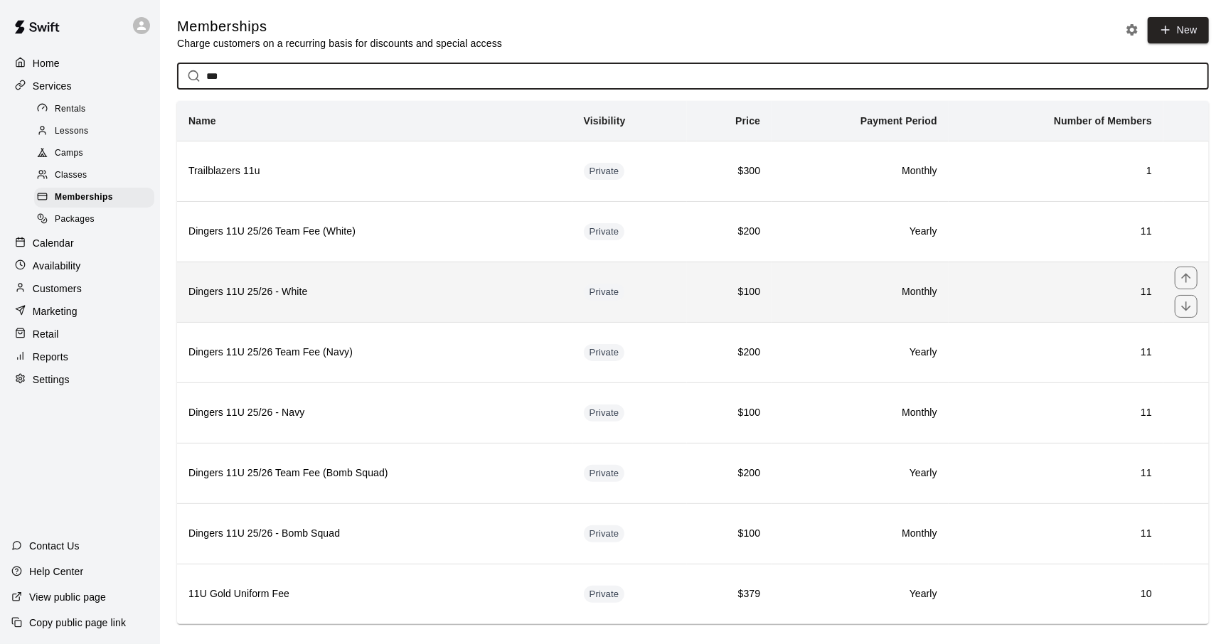
type input "***"
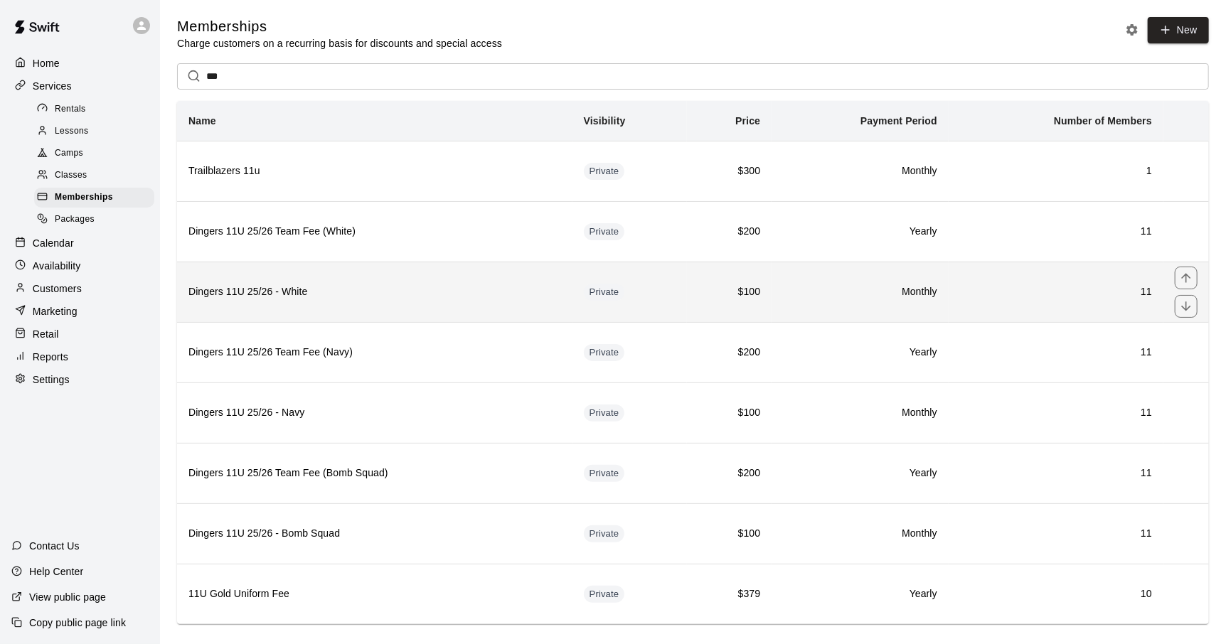
click at [385, 297] on h6 "Dingers 11U 25/26 - White" at bounding box center [374, 292] width 372 height 16
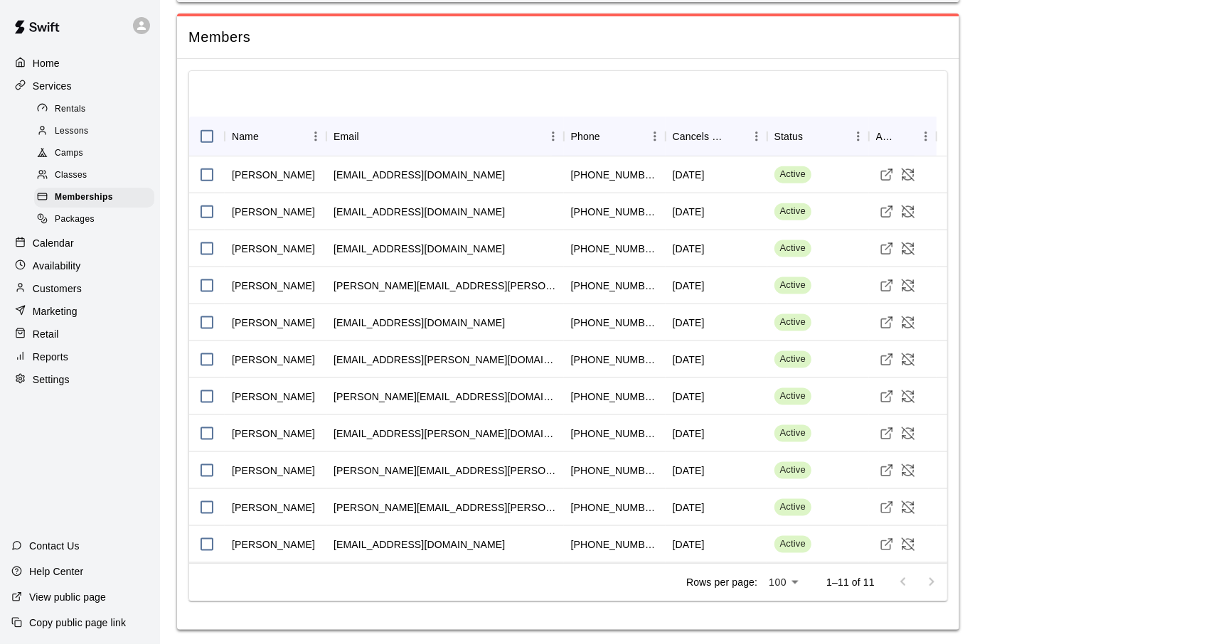
scroll to position [992, 0]
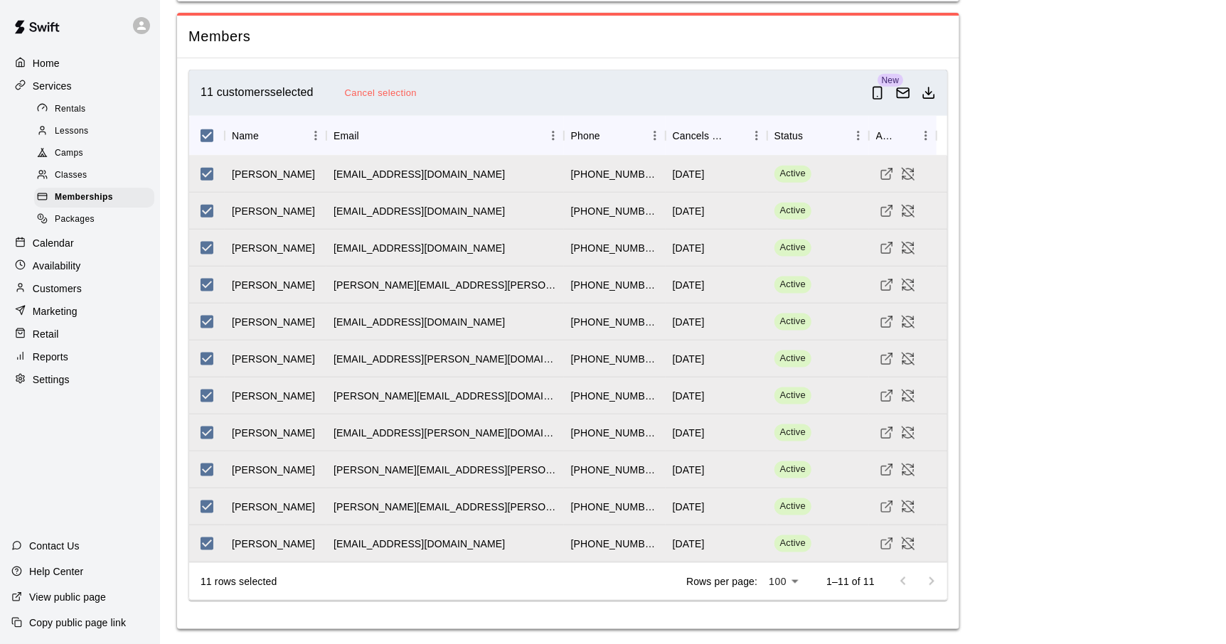
click at [934, 91] on icon "Download as csv" at bounding box center [928, 93] width 14 height 14
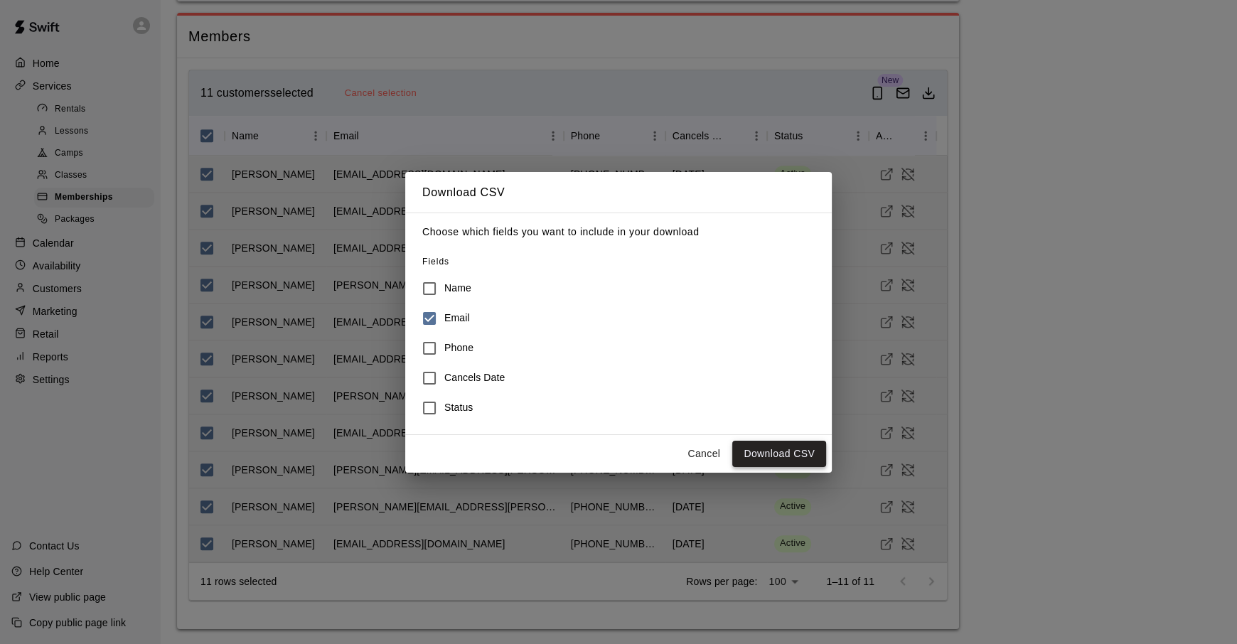
click at [782, 463] on button "Download CSV" at bounding box center [779, 454] width 94 height 26
click at [700, 459] on button "Cancel" at bounding box center [703, 454] width 45 height 26
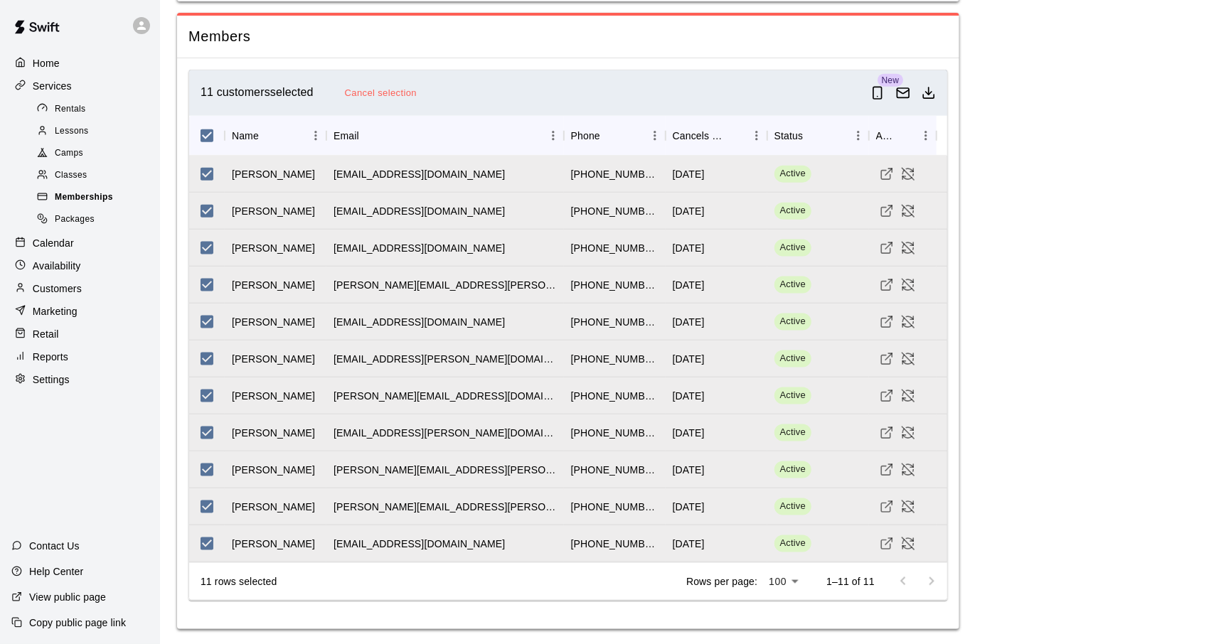
click at [68, 199] on span "Memberships" at bounding box center [84, 198] width 58 height 14
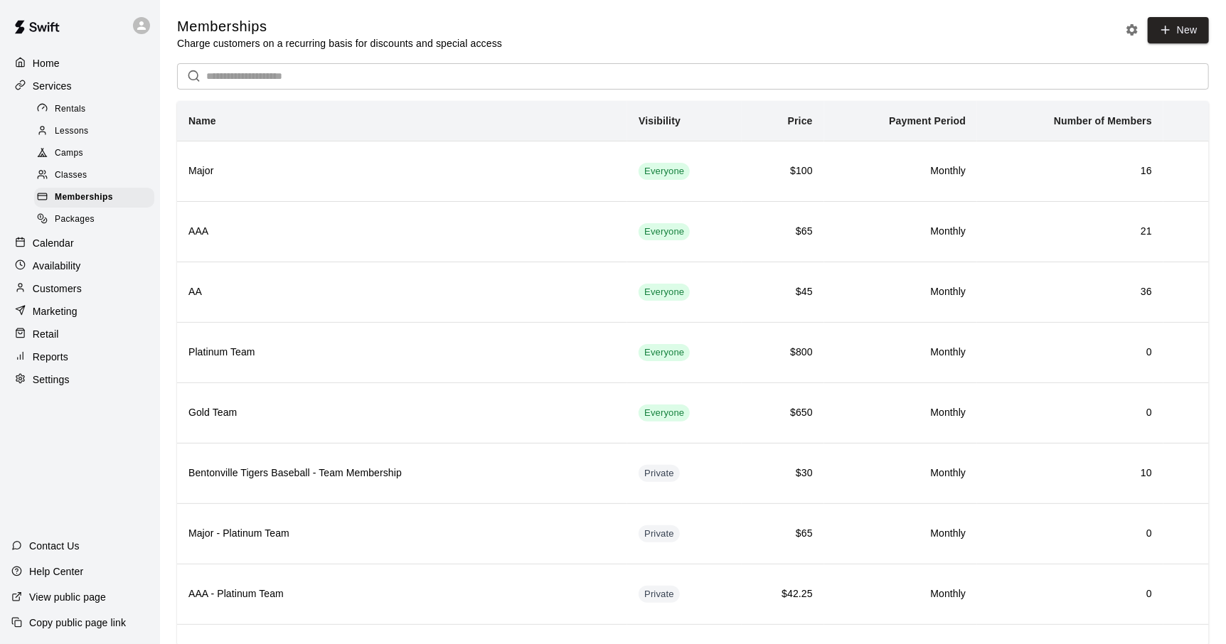
click at [305, 81] on input "text" at bounding box center [707, 76] width 1002 height 26
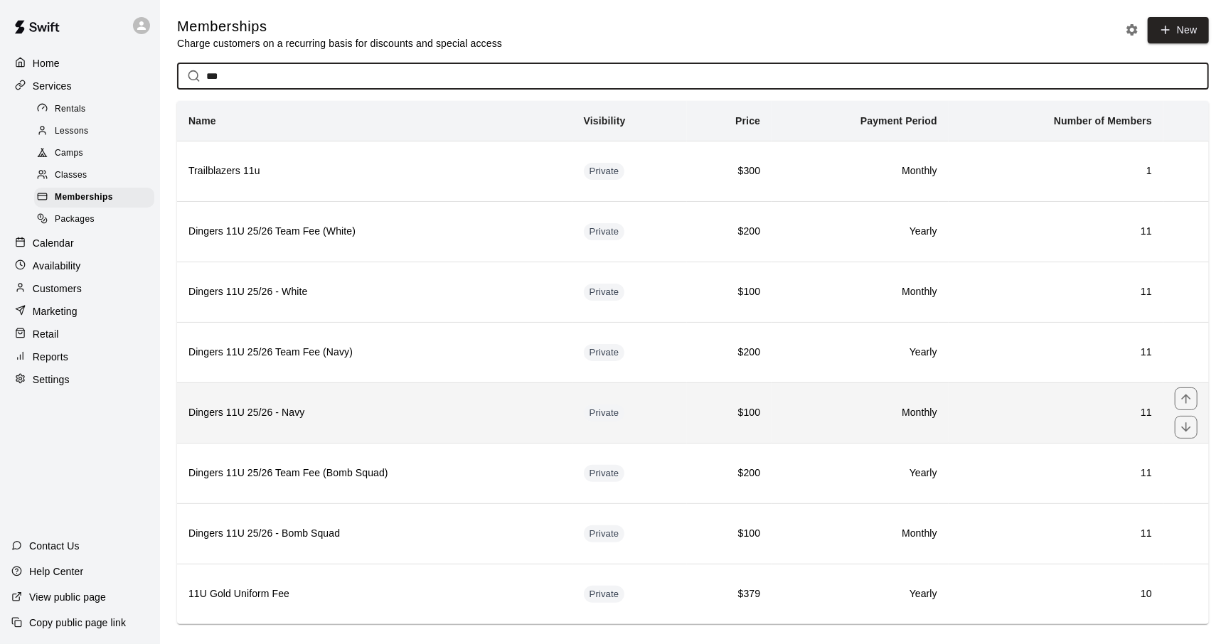
type input "***"
click at [353, 429] on th "Dingers 11U 25/26 - Navy" at bounding box center [374, 412] width 395 height 60
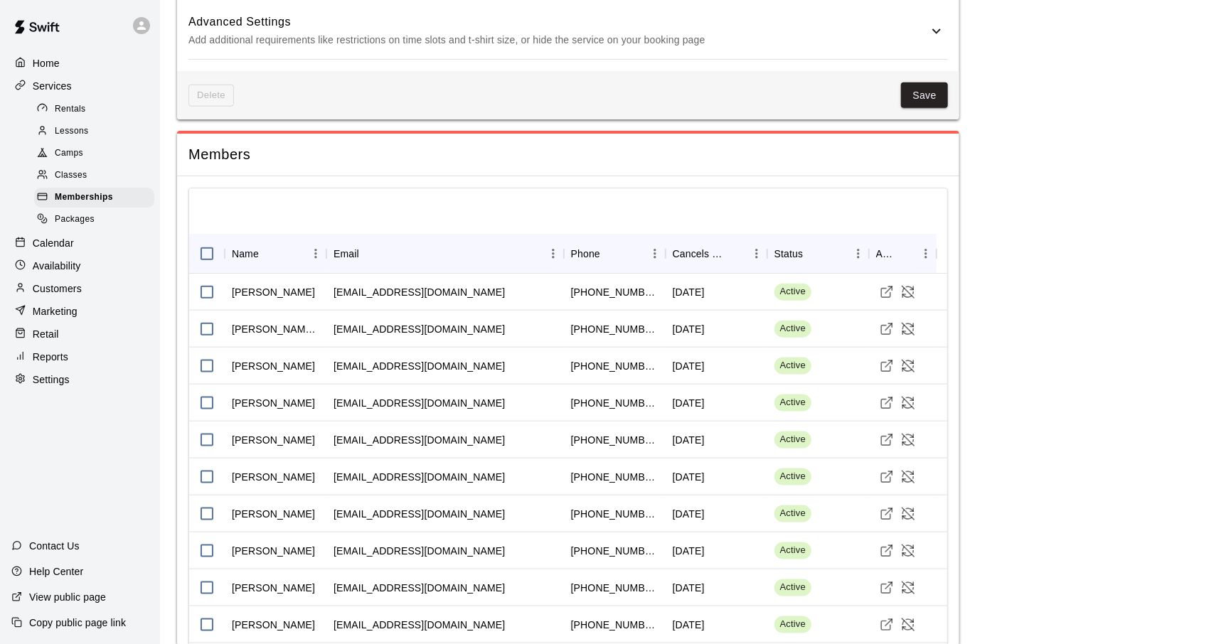
scroll to position [880, 0]
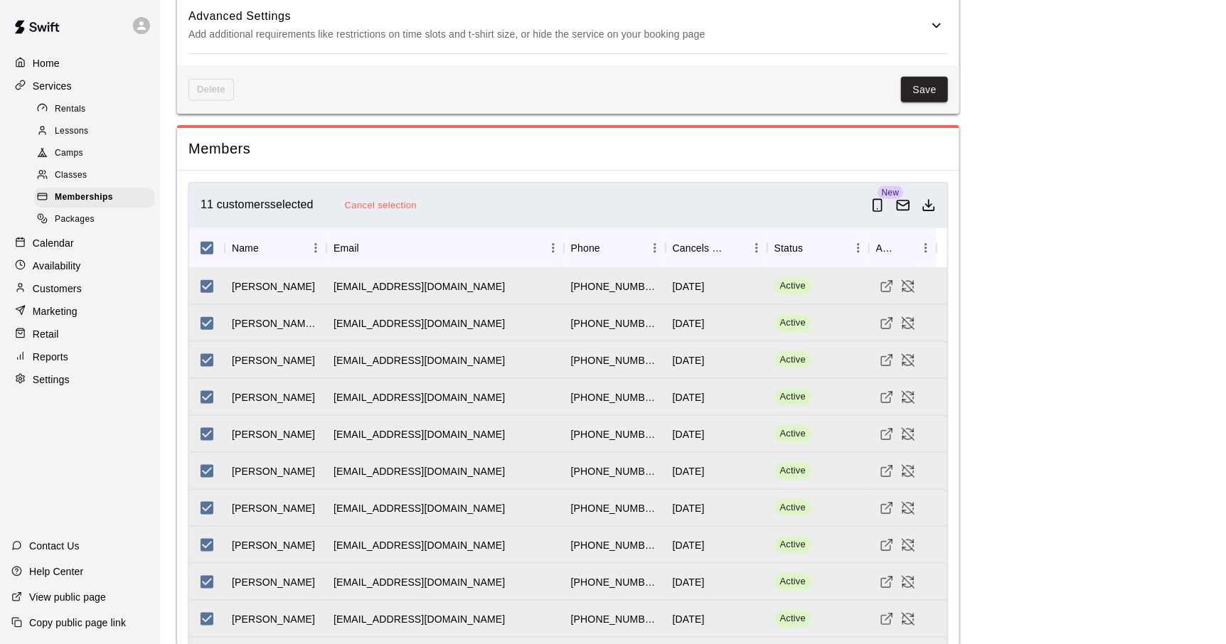
click at [928, 203] on line "Download as csv" at bounding box center [928, 203] width 0 height 7
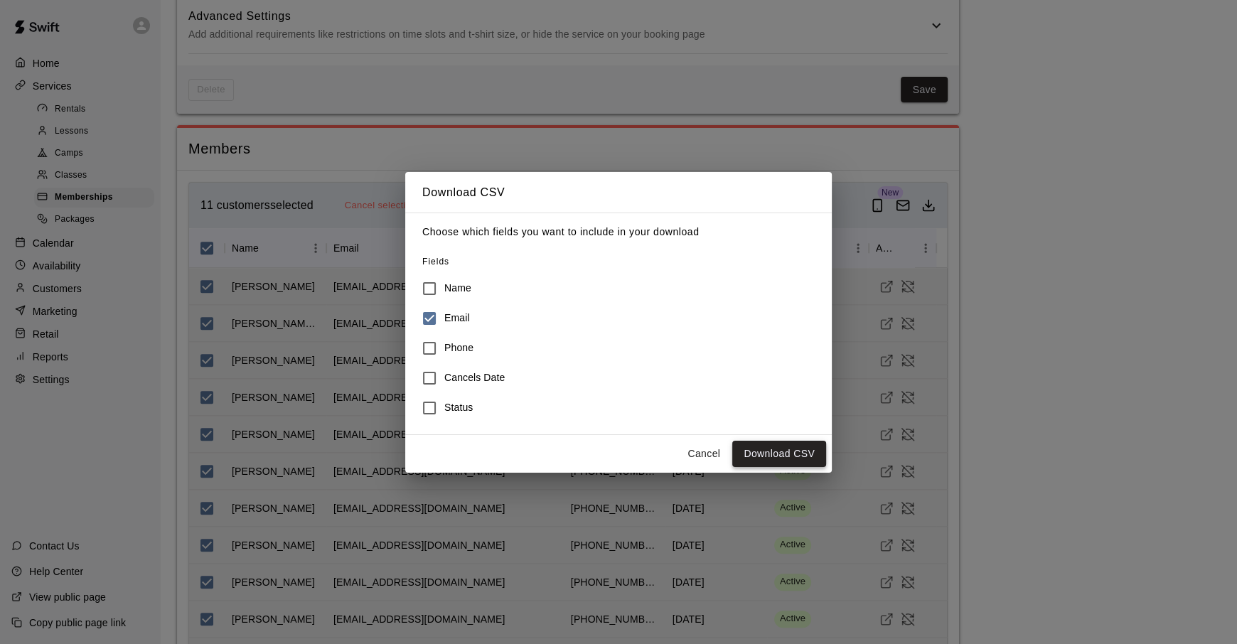
click at [761, 452] on button "Download CSV" at bounding box center [779, 454] width 94 height 26
click at [702, 454] on button "Cancel" at bounding box center [703, 454] width 45 height 26
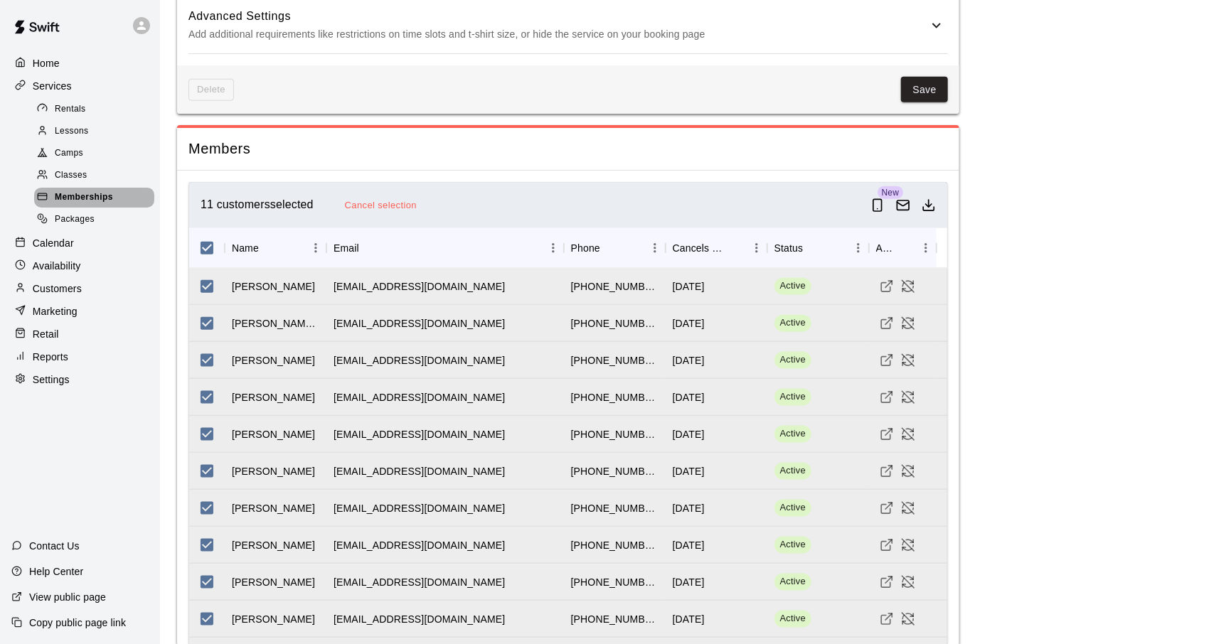
click at [95, 199] on span "Memberships" at bounding box center [84, 198] width 58 height 14
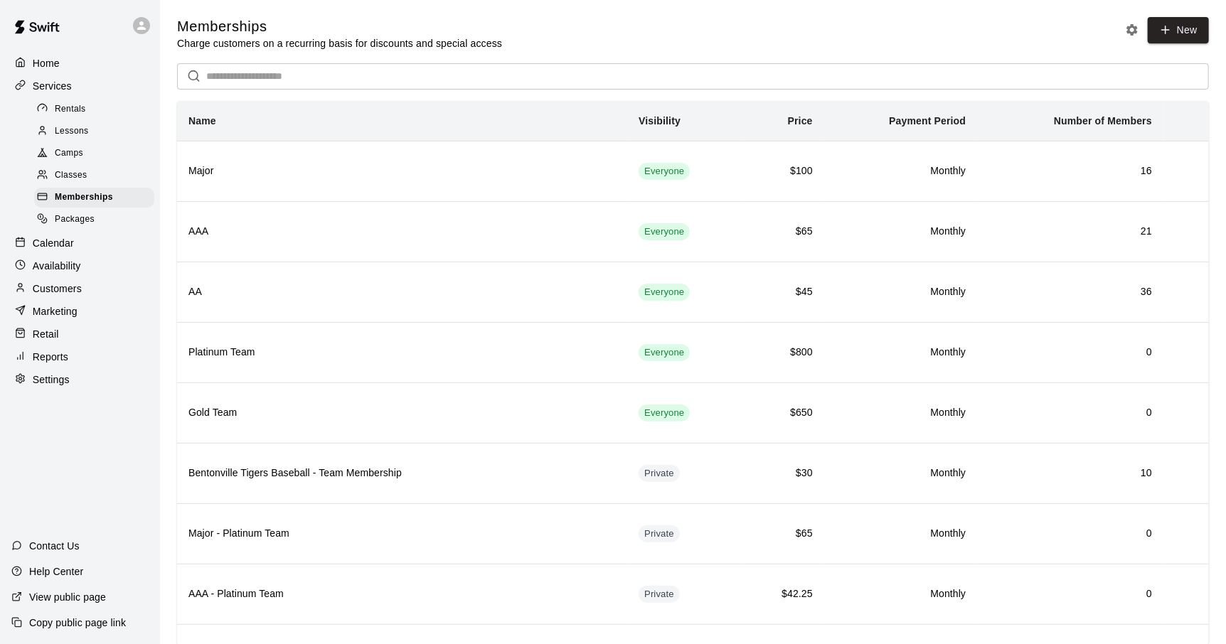
click at [282, 80] on input "text" at bounding box center [707, 76] width 1002 height 26
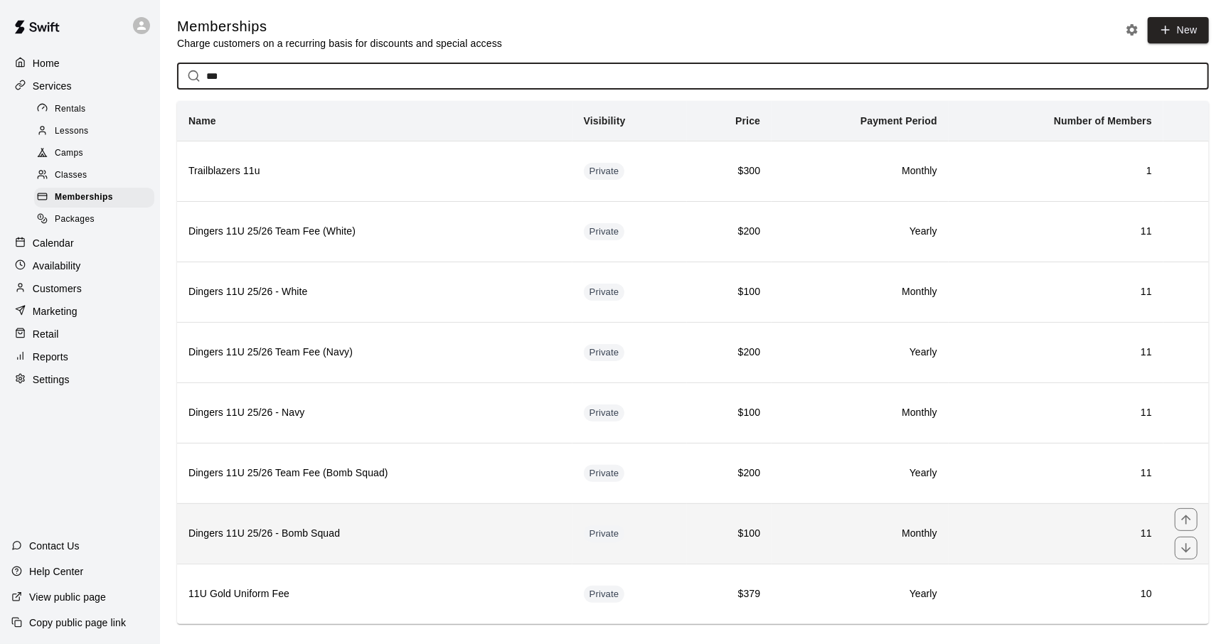
type input "***"
click at [367, 535] on h6 "Dingers 11U 25/26 - Bomb Squad" at bounding box center [374, 534] width 372 height 16
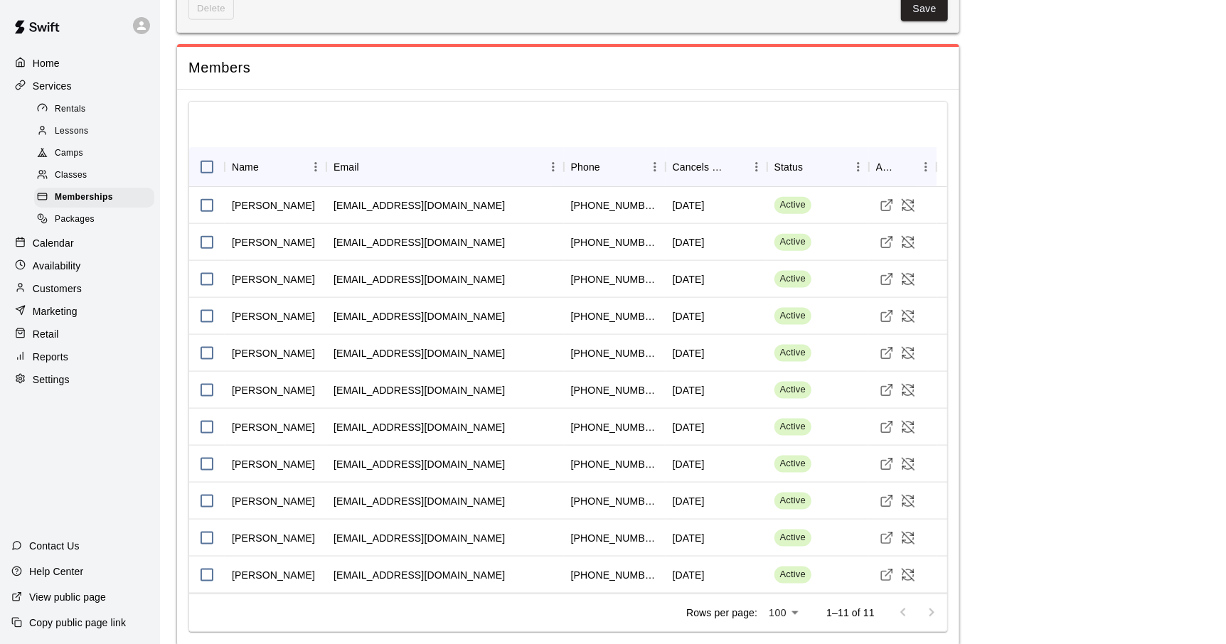
scroll to position [992, 0]
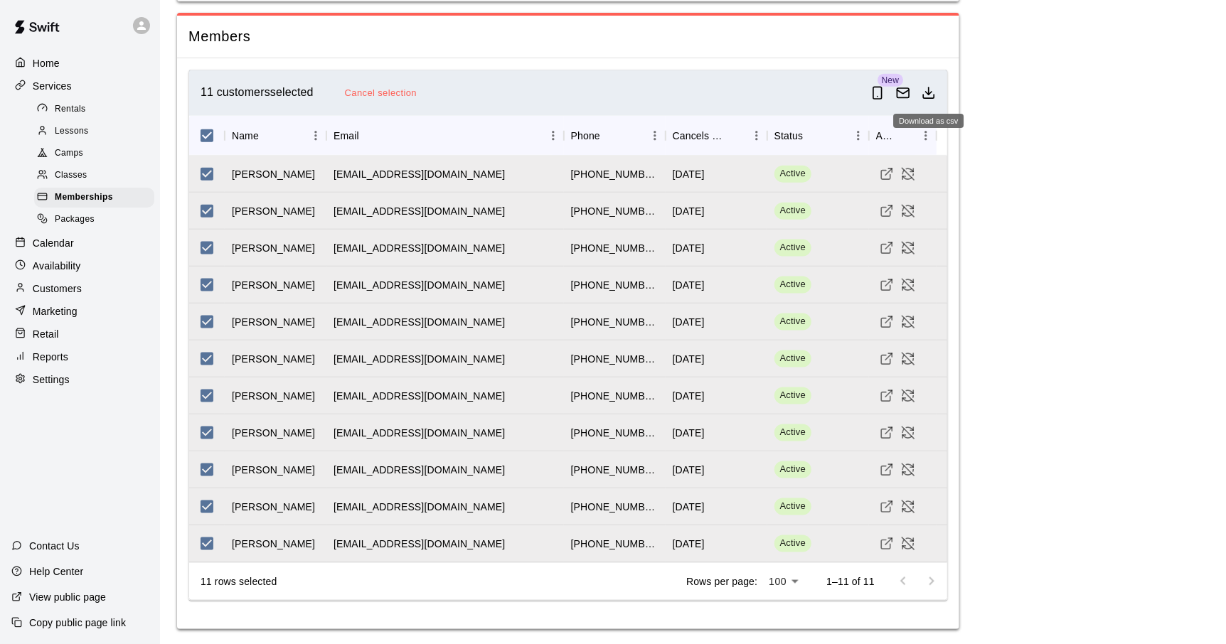
click at [926, 97] on icon "Download as csv" at bounding box center [928, 93] width 14 height 14
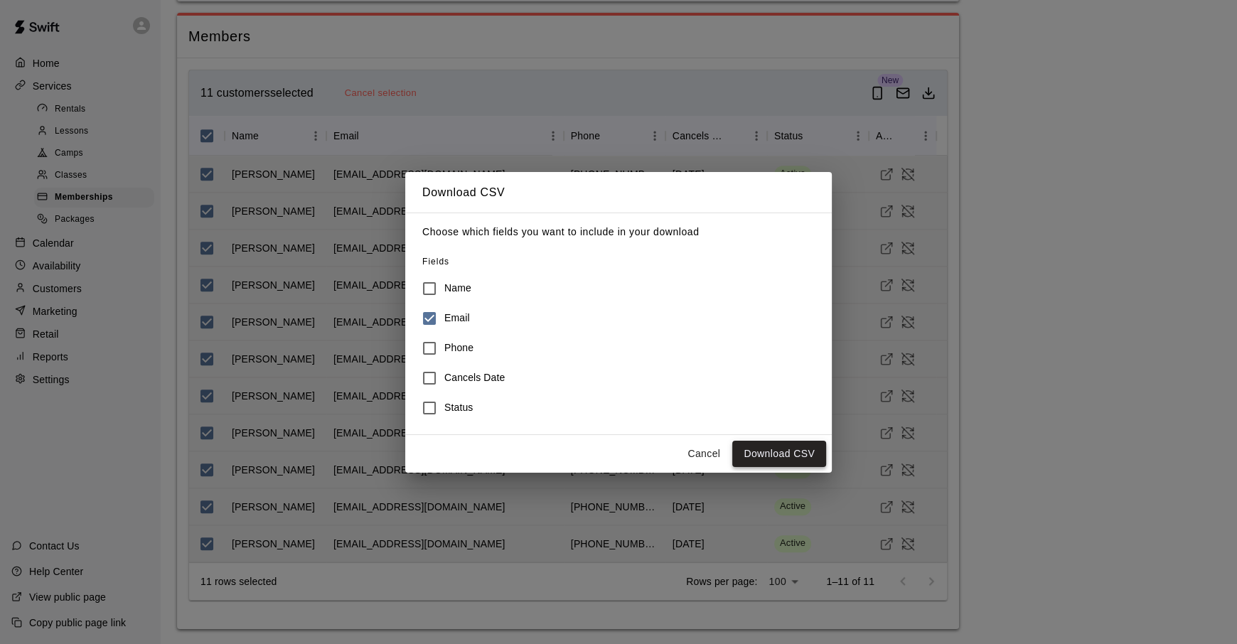
click at [799, 459] on button "Download CSV" at bounding box center [779, 454] width 94 height 26
click at [712, 455] on button "Cancel" at bounding box center [703, 454] width 45 height 26
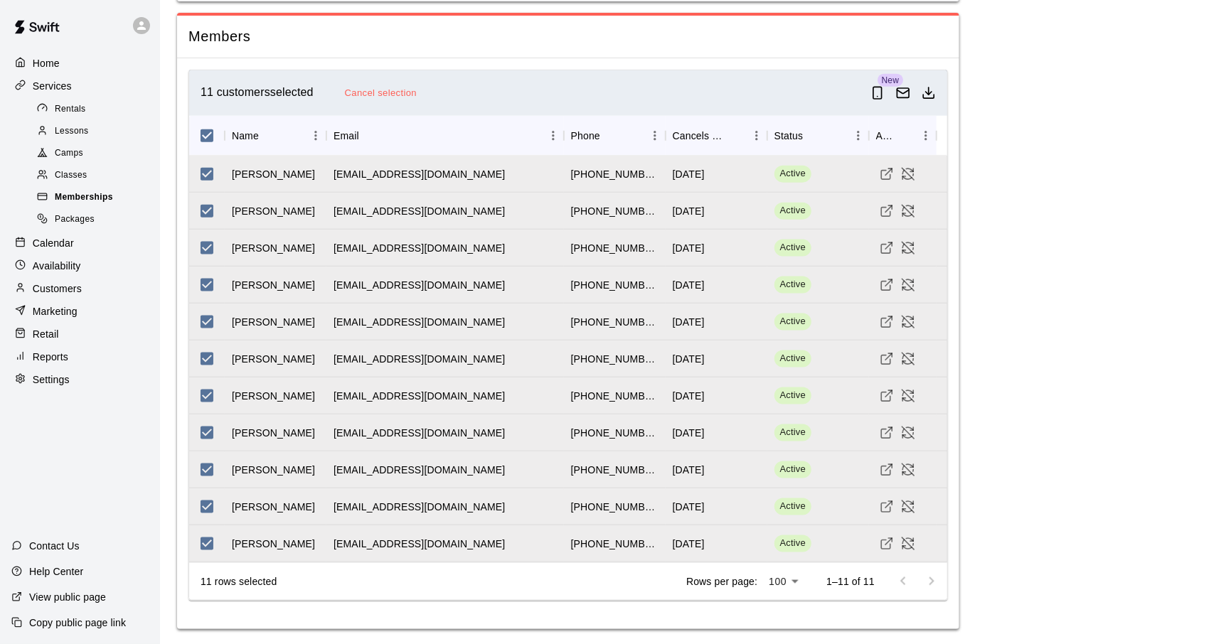
click at [75, 205] on span "Memberships" at bounding box center [84, 198] width 58 height 14
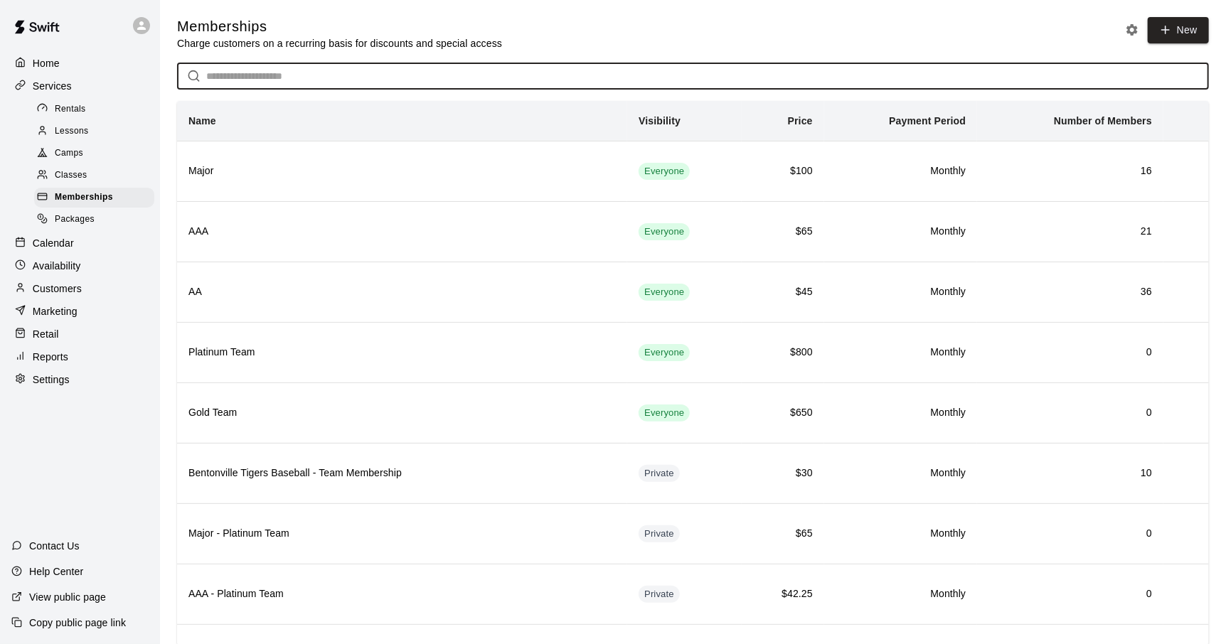
click at [262, 77] on input "text" at bounding box center [707, 76] width 1002 height 26
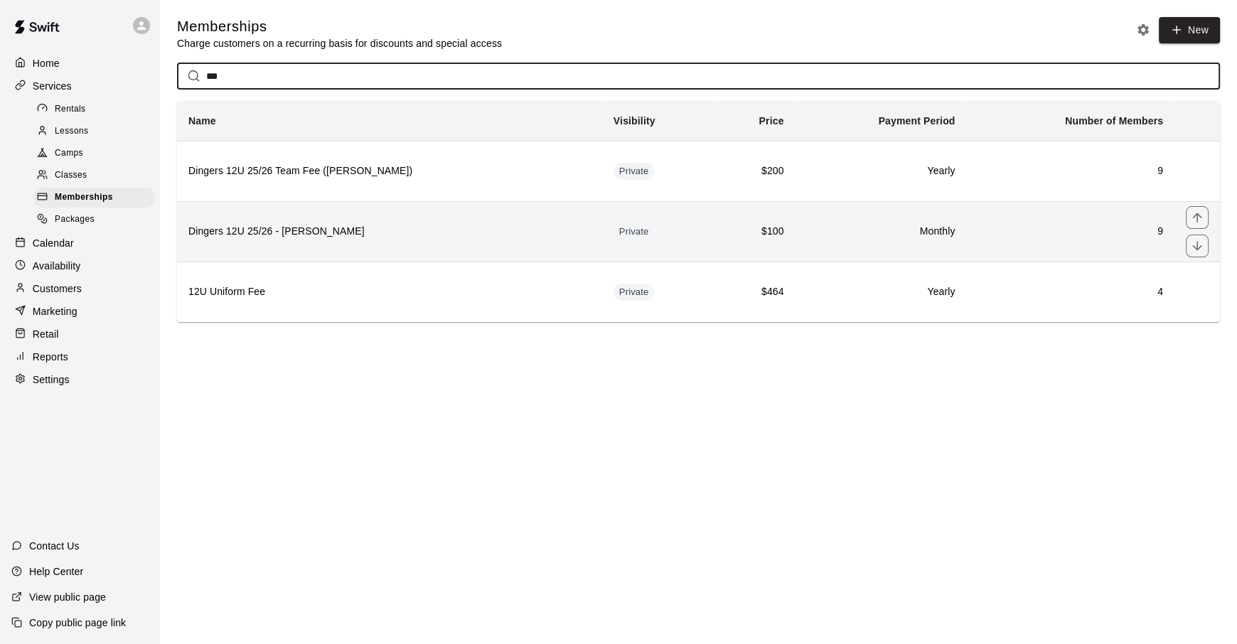
type input "***"
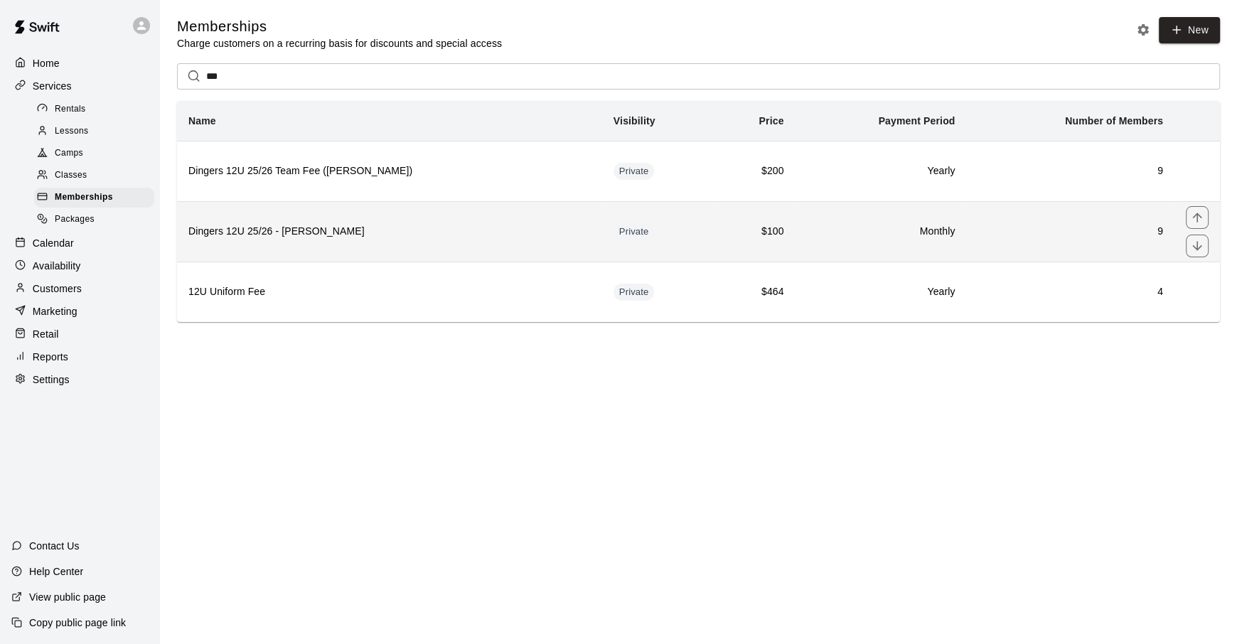
click at [382, 246] on th "Dingers 12U 25/26 - [PERSON_NAME]" at bounding box center [389, 231] width 425 height 60
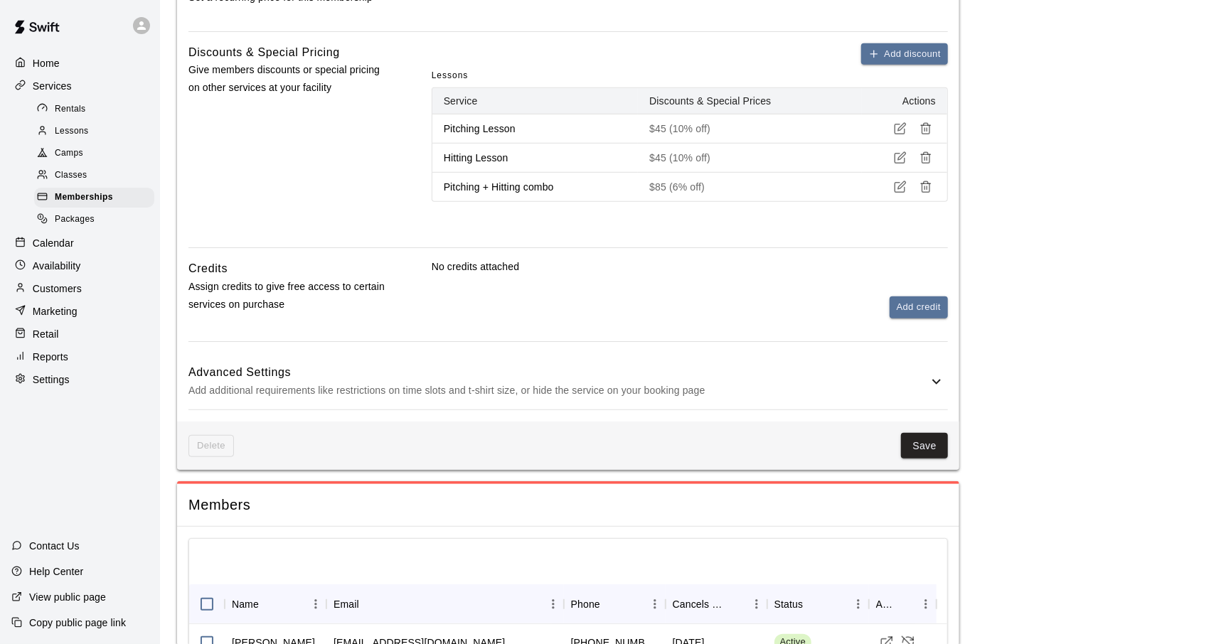
scroll to position [918, 0]
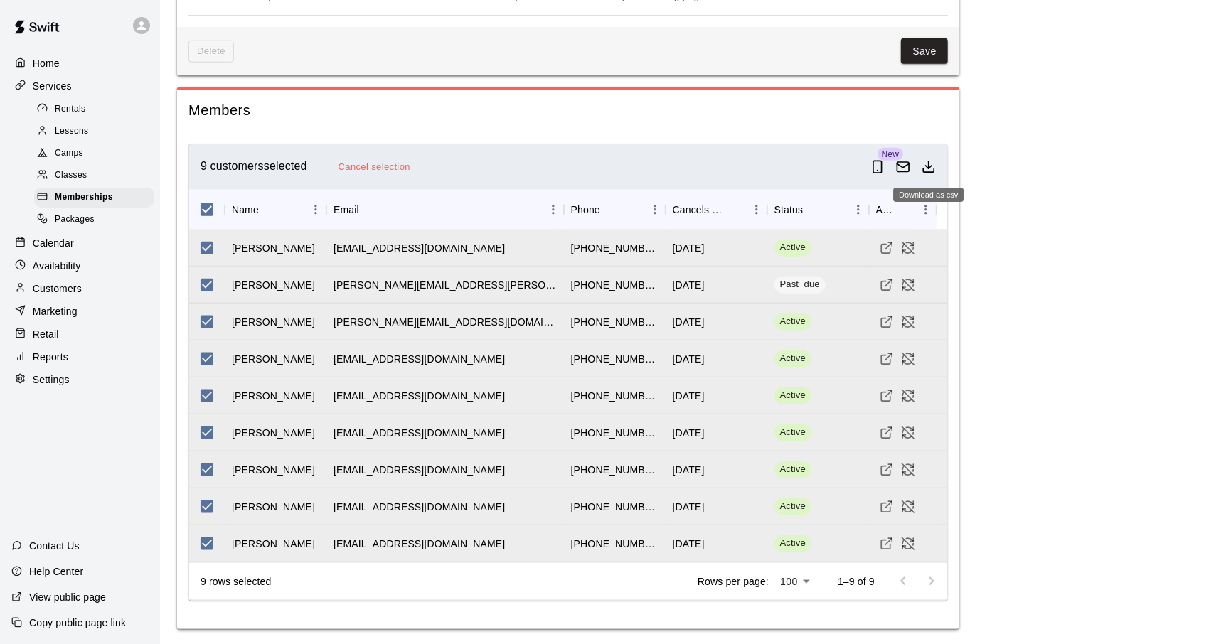
click at [928, 166] on line "Download as csv" at bounding box center [928, 165] width 0 height 7
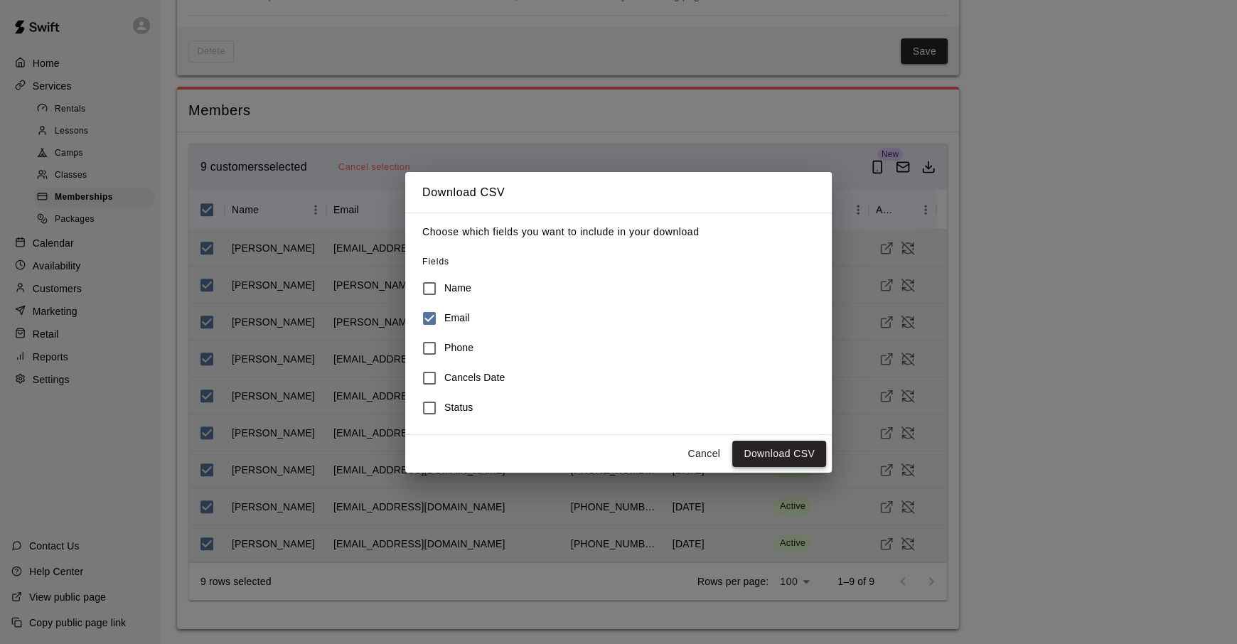
click at [767, 455] on button "Download CSV" at bounding box center [779, 454] width 94 height 26
click at [702, 454] on button "Cancel" at bounding box center [703, 454] width 45 height 26
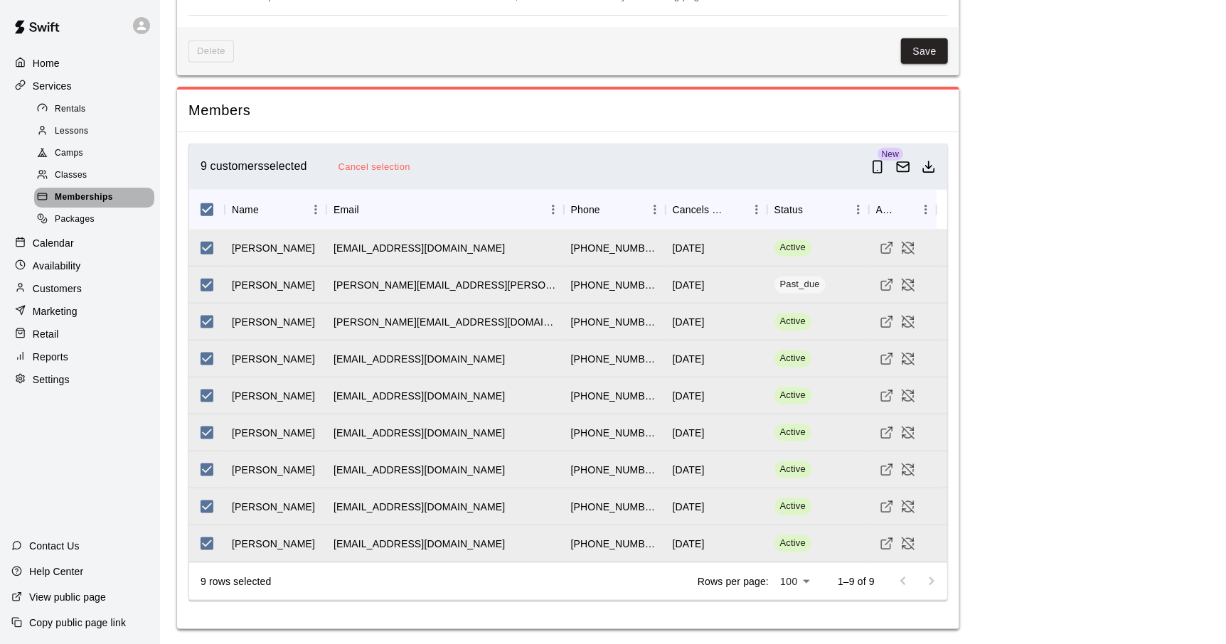
click at [97, 198] on span "Memberships" at bounding box center [84, 198] width 58 height 14
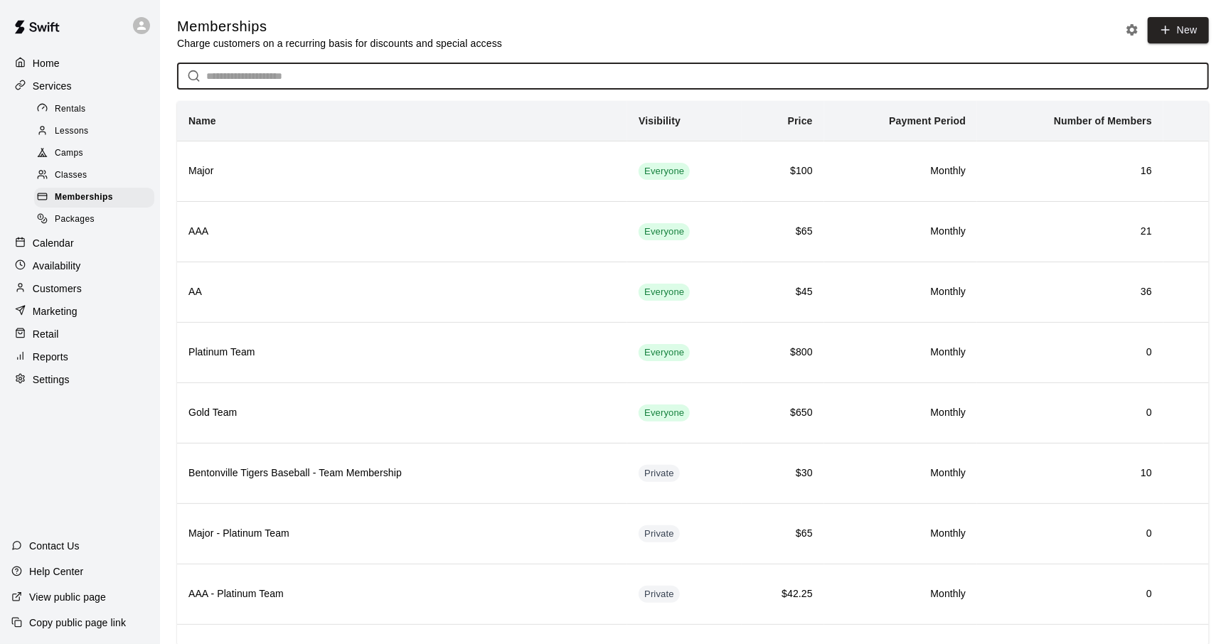
click at [294, 78] on input "text" at bounding box center [707, 76] width 1002 height 26
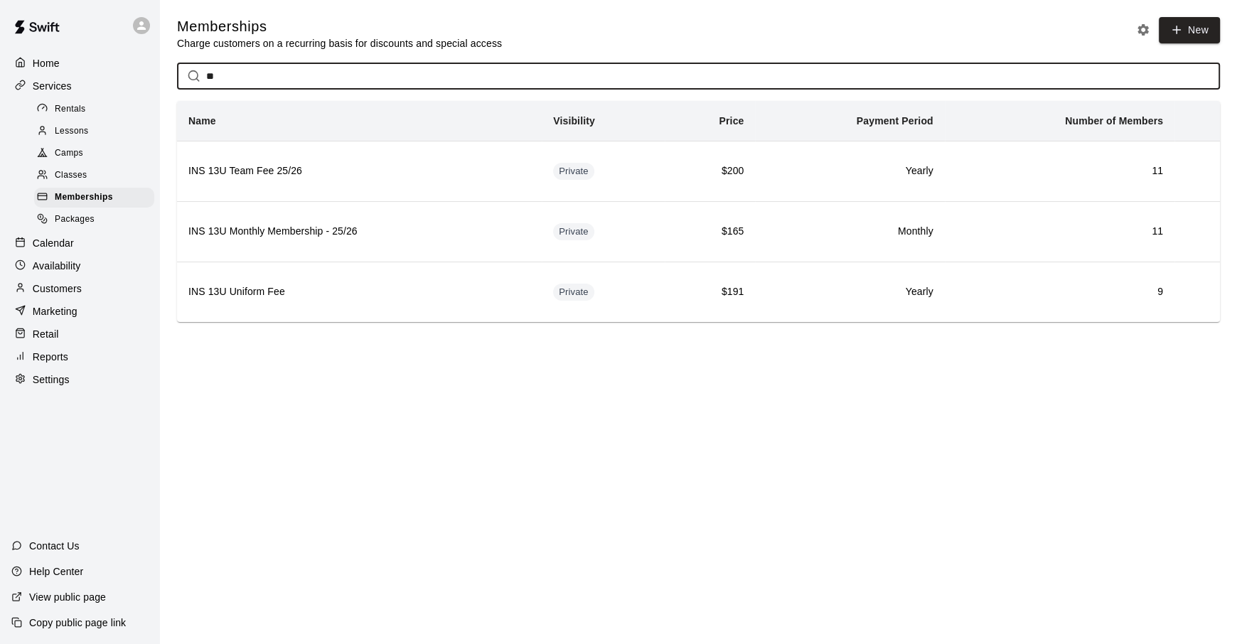
type input "*"
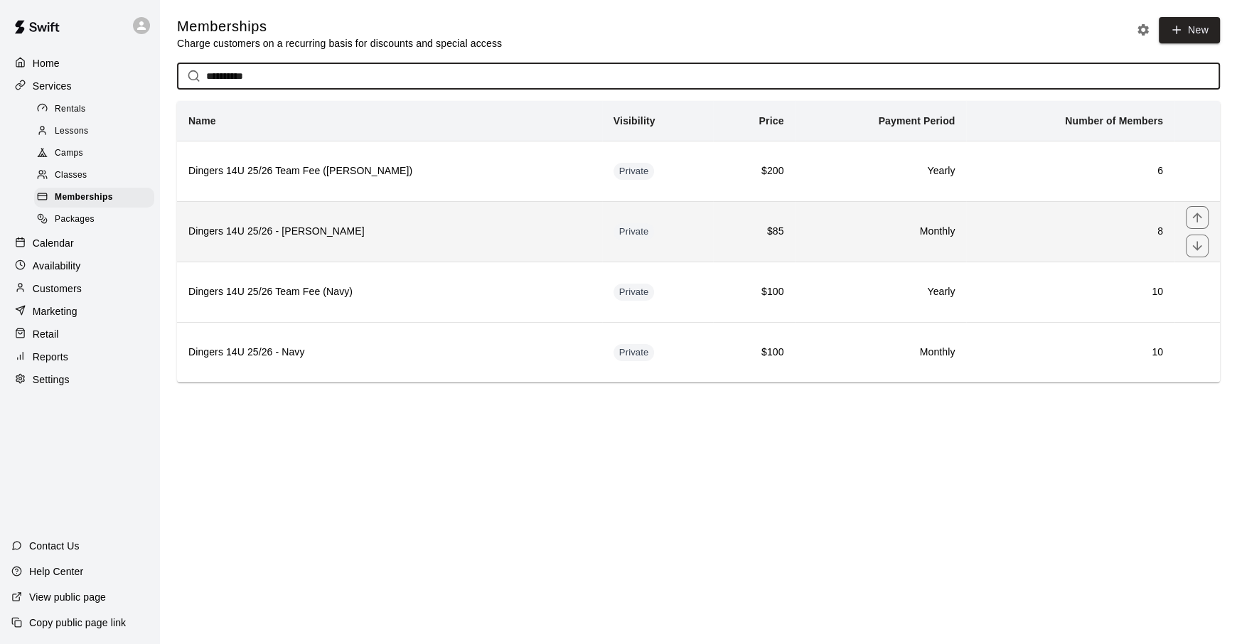
type input "**********"
click at [505, 231] on h6 "Dingers 14U 25/26 - [PERSON_NAME]" at bounding box center [389, 232] width 402 height 16
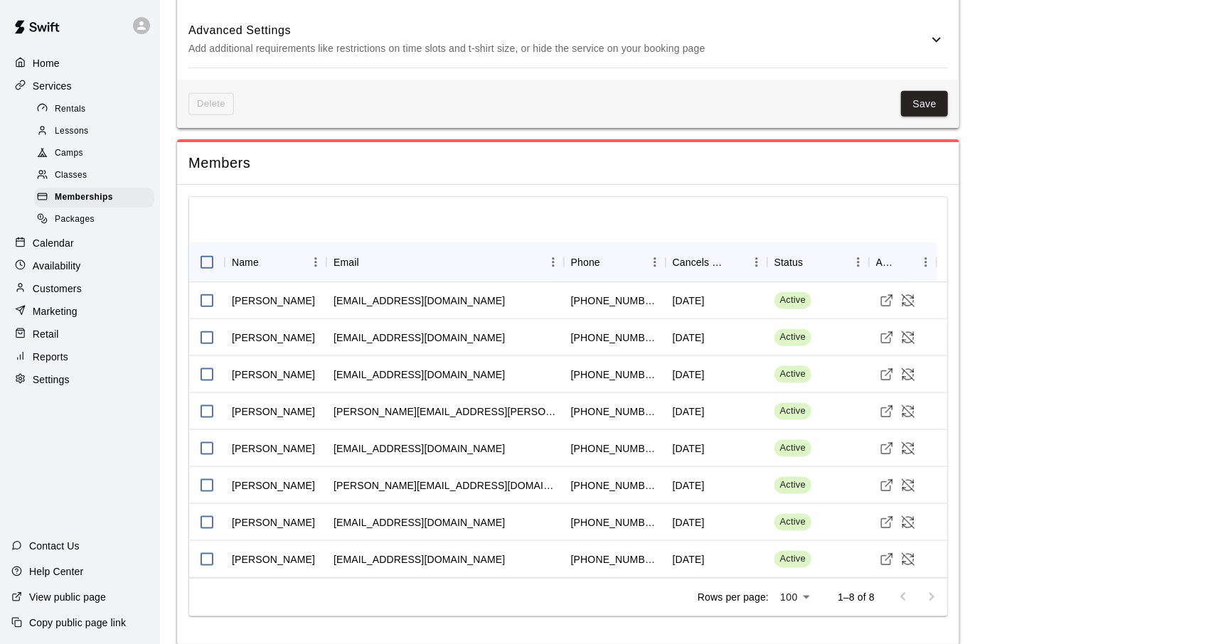
scroll to position [881, 0]
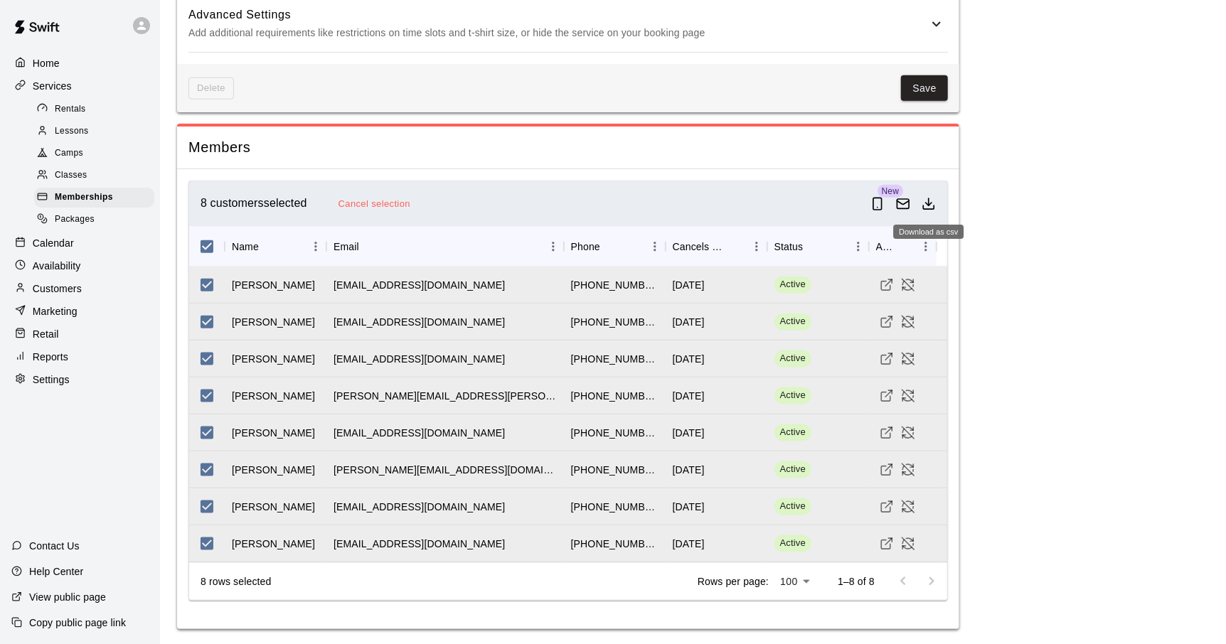
click at [933, 205] on icon "Download as csv" at bounding box center [928, 204] width 14 height 14
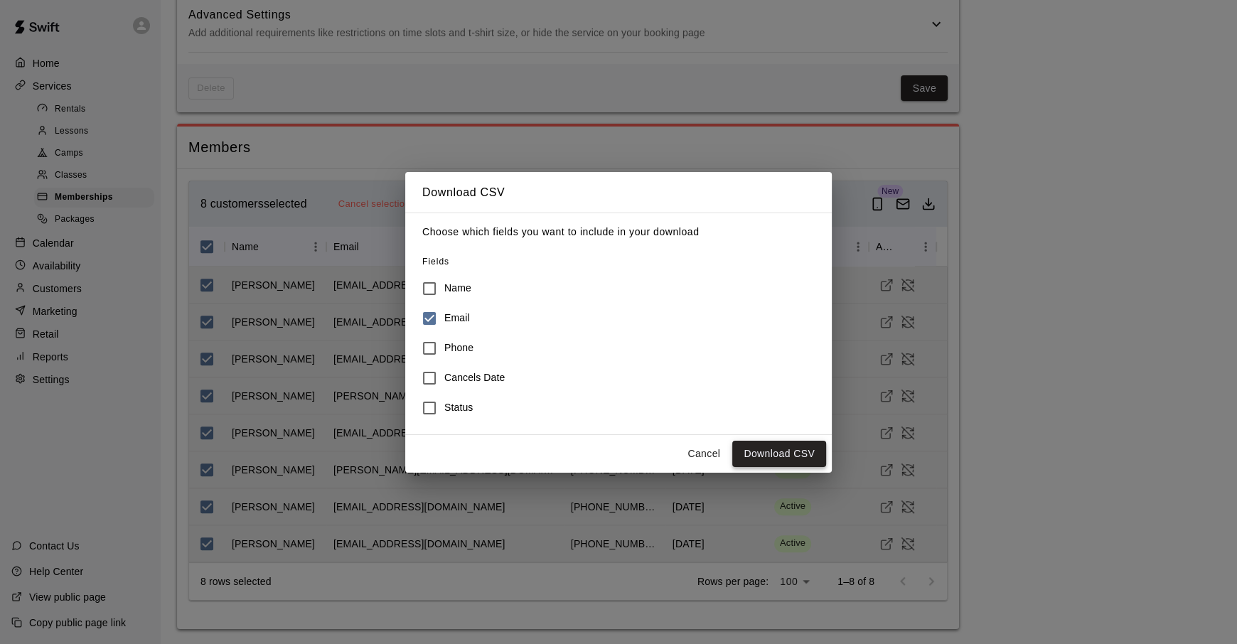
click at [782, 459] on button "Download CSV" at bounding box center [779, 454] width 94 height 26
click at [704, 449] on button "Cancel" at bounding box center [703, 454] width 45 height 26
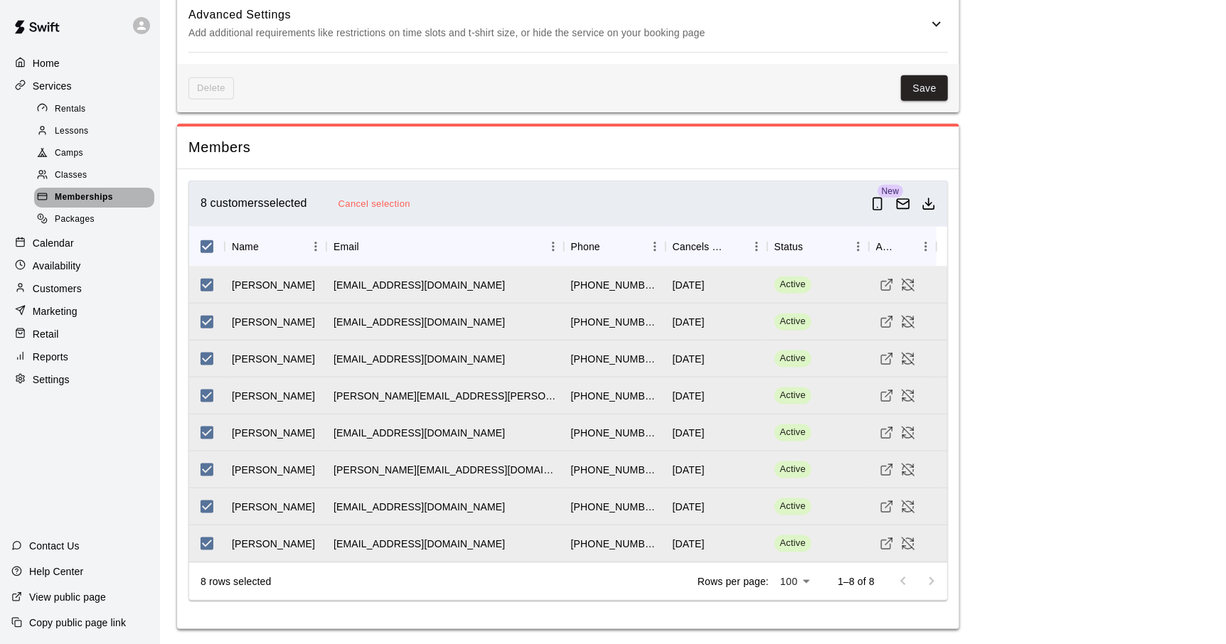
click at [73, 202] on span "Memberships" at bounding box center [84, 198] width 58 height 14
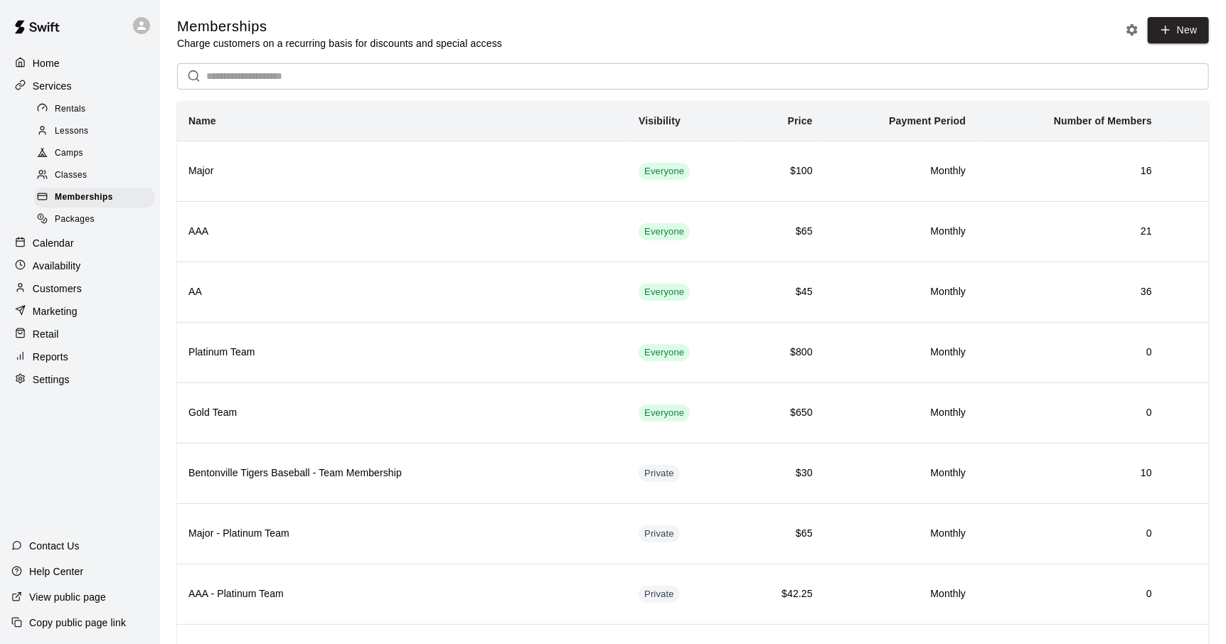
click at [244, 76] on input "text" at bounding box center [707, 76] width 1002 height 26
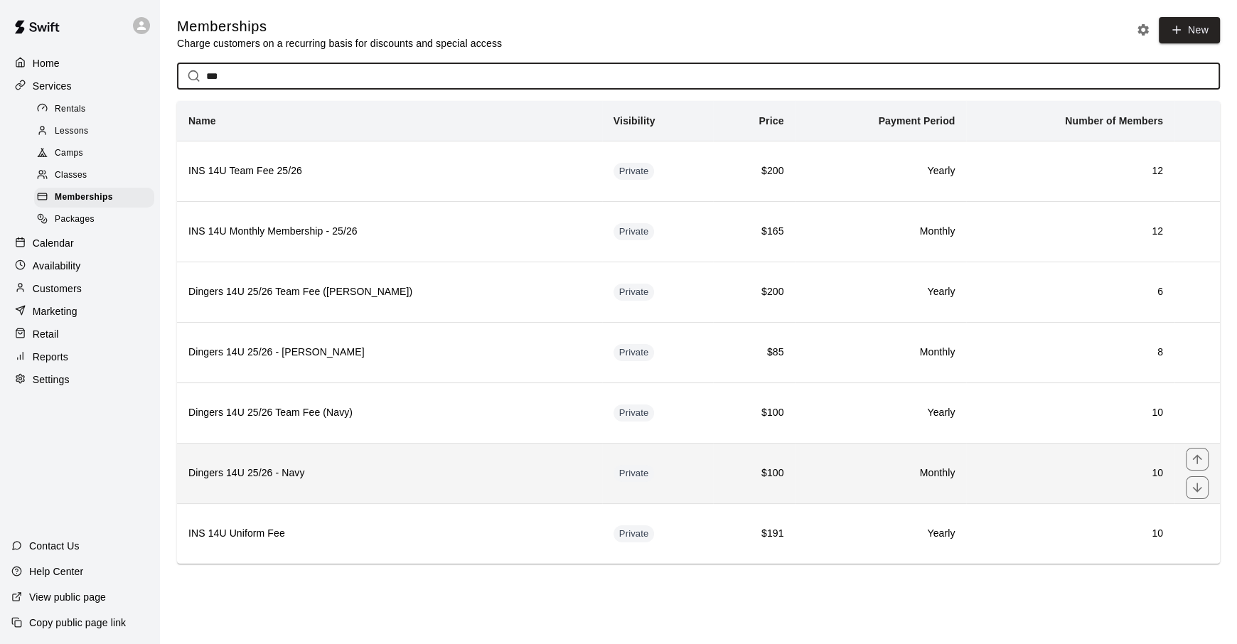
type input "***"
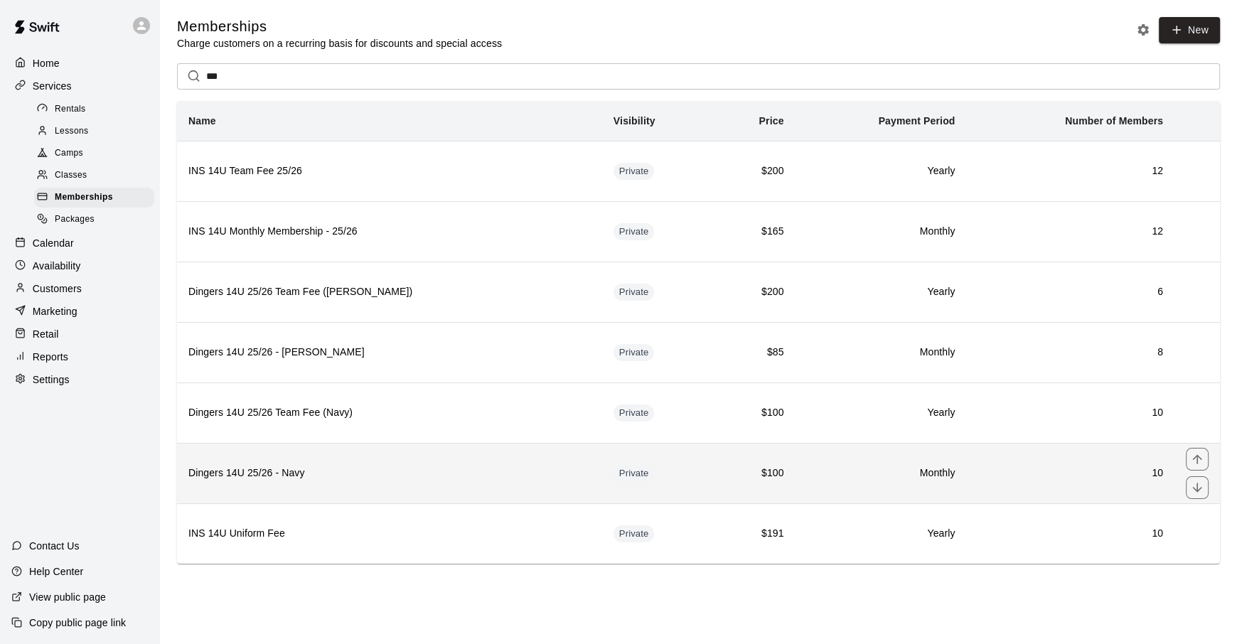
click at [299, 483] on th "Dingers 14U 25/26 - Navy" at bounding box center [389, 473] width 425 height 60
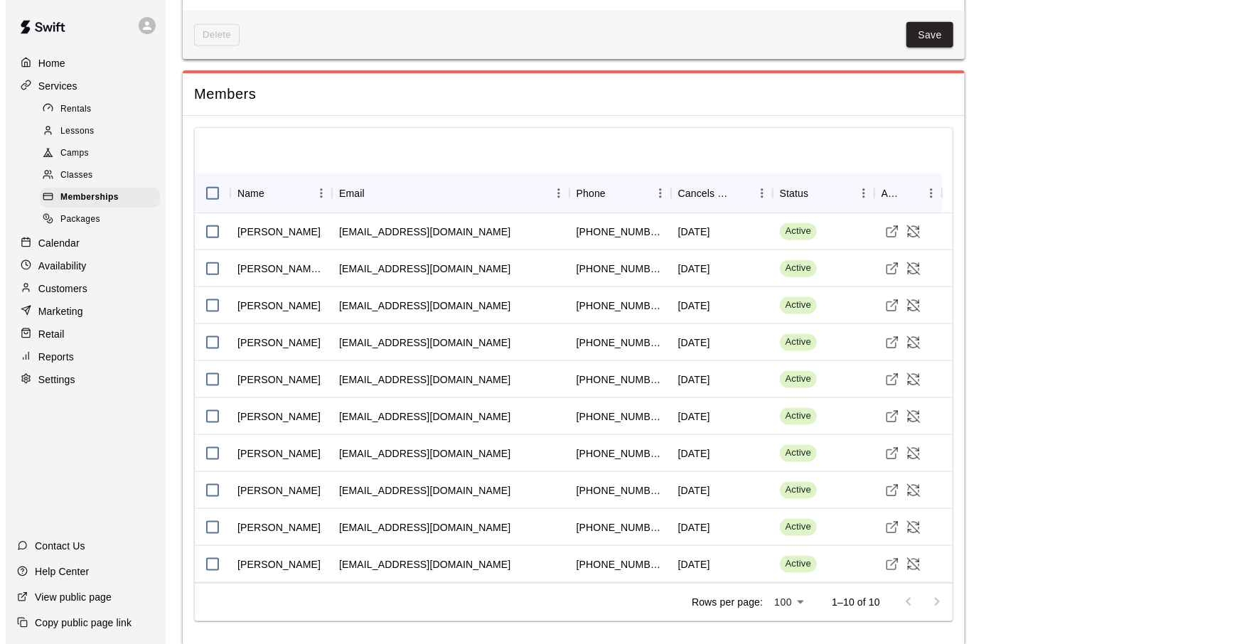
scroll to position [955, 0]
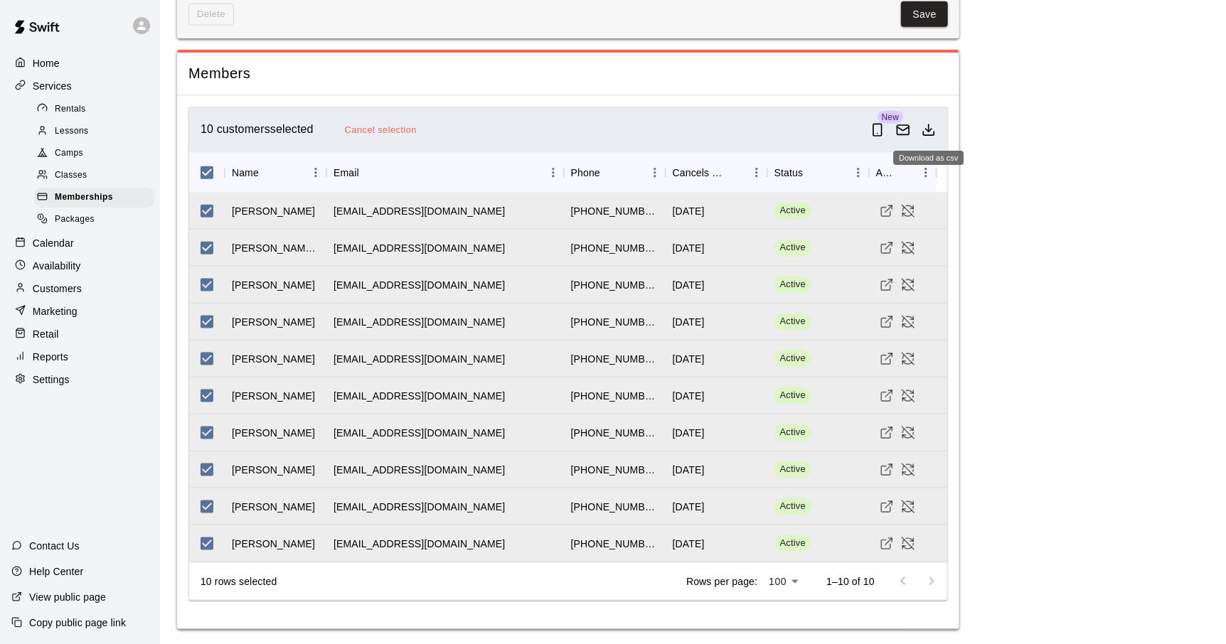
click at [930, 131] on icon "Download as csv" at bounding box center [928, 130] width 14 height 14
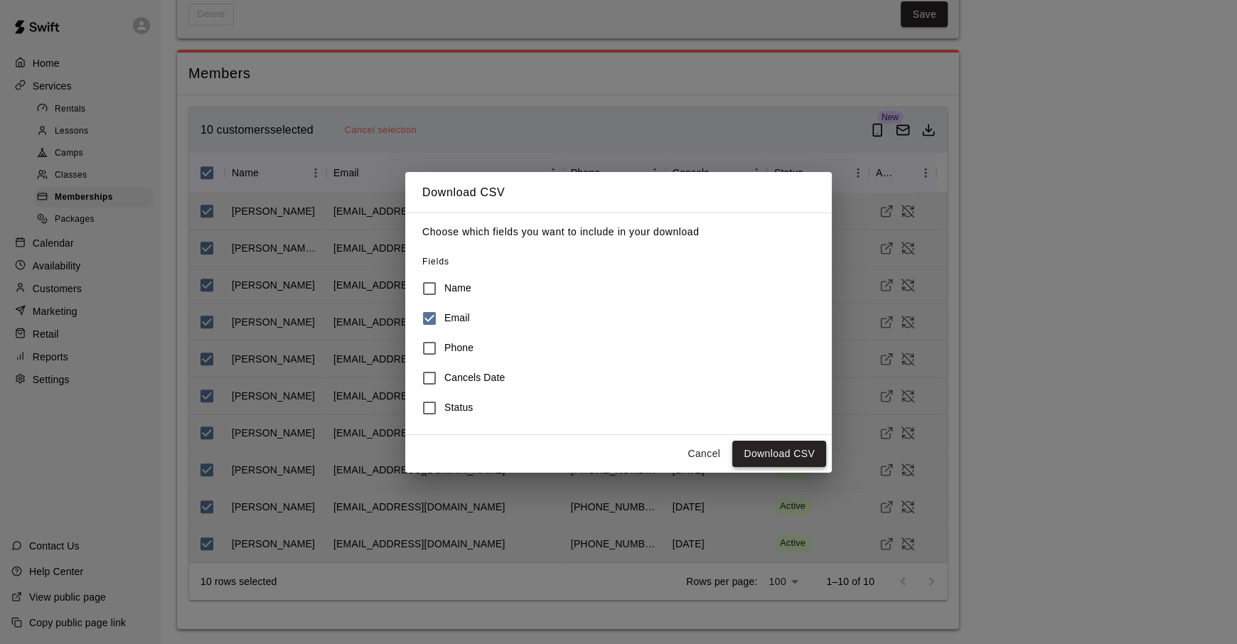
click at [773, 456] on button "Download CSV" at bounding box center [779, 454] width 94 height 26
